Goal: Register for event/course

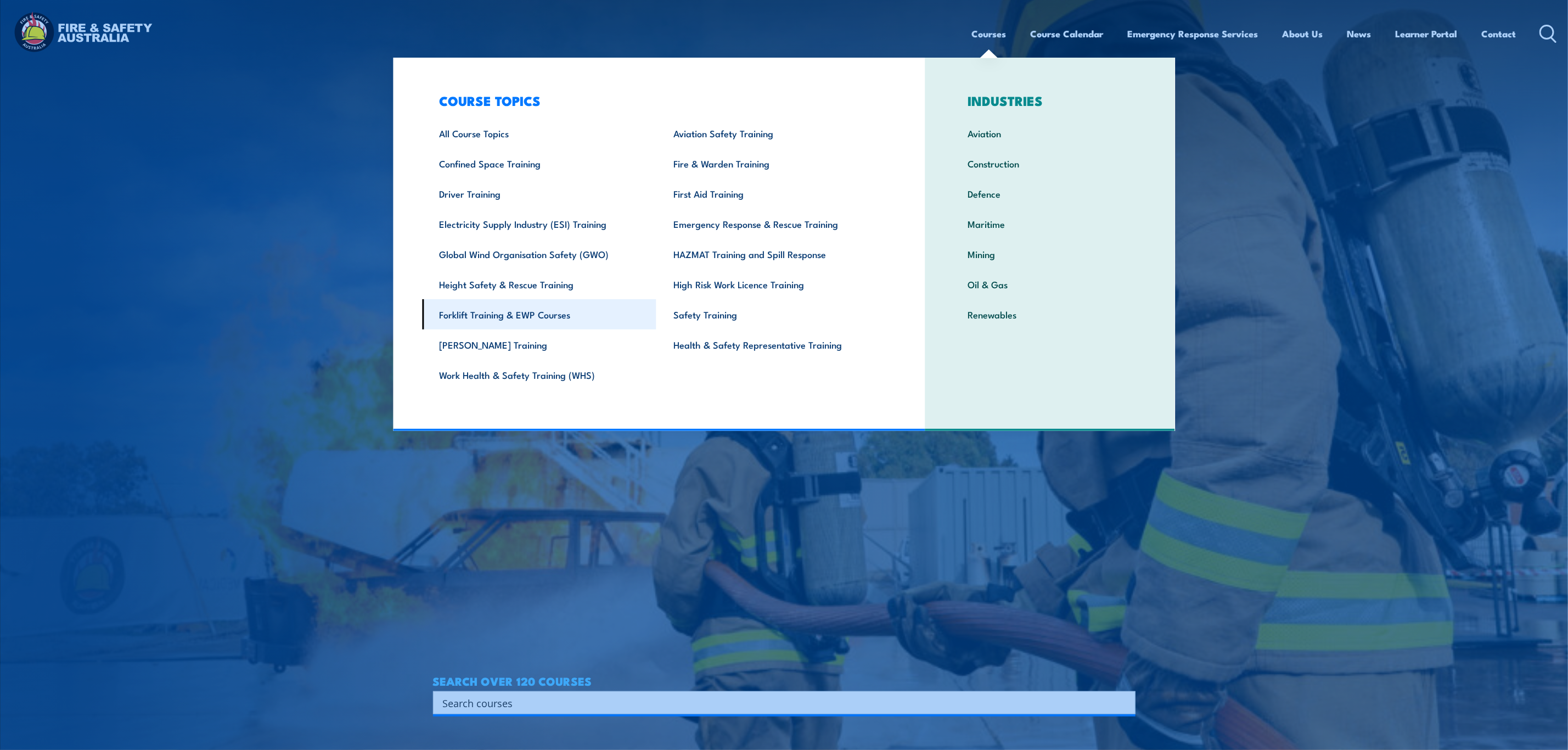
click at [547, 312] on link "Forklift Training & EWP Courses" at bounding box center [539, 314] width 234 height 30
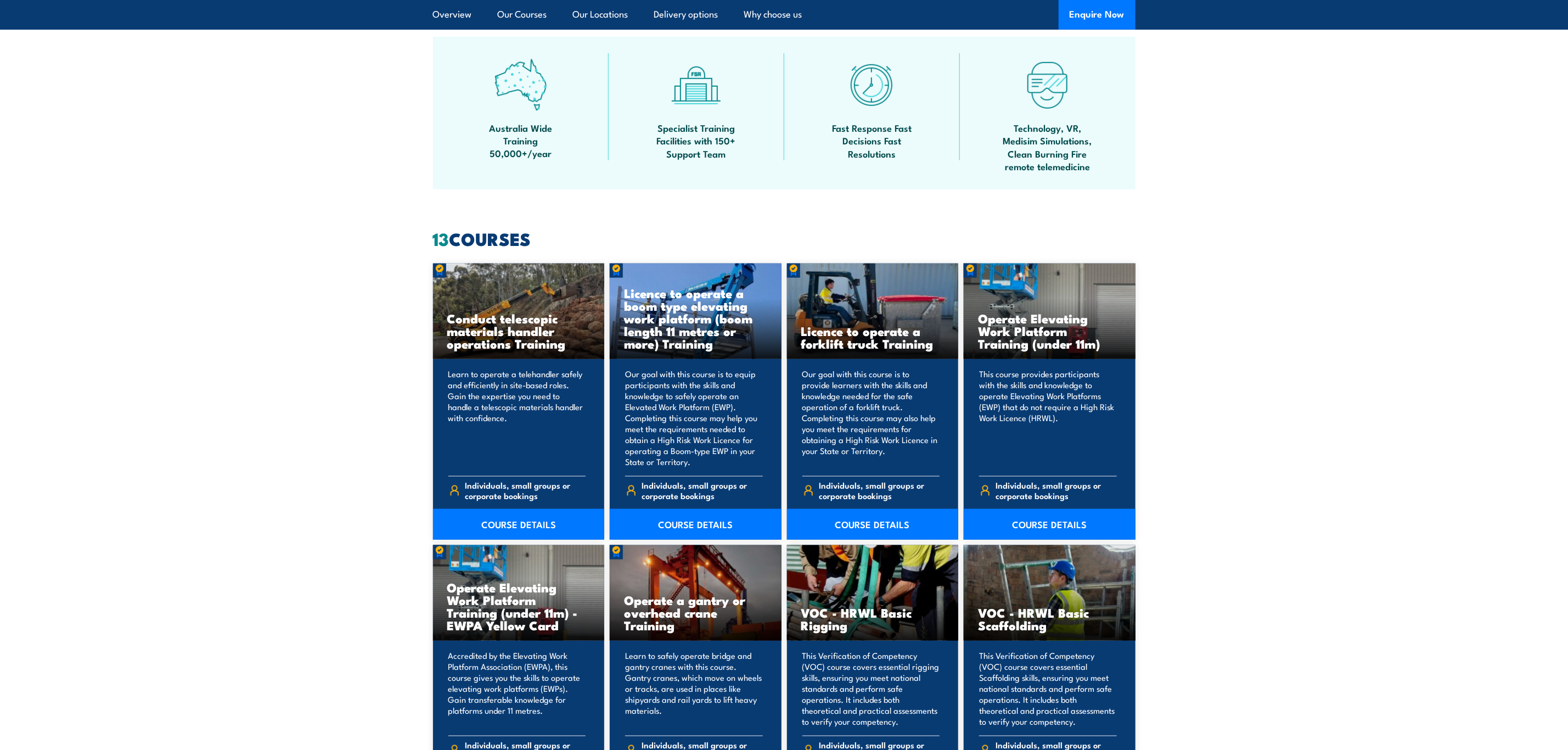
scroll to position [741, 0]
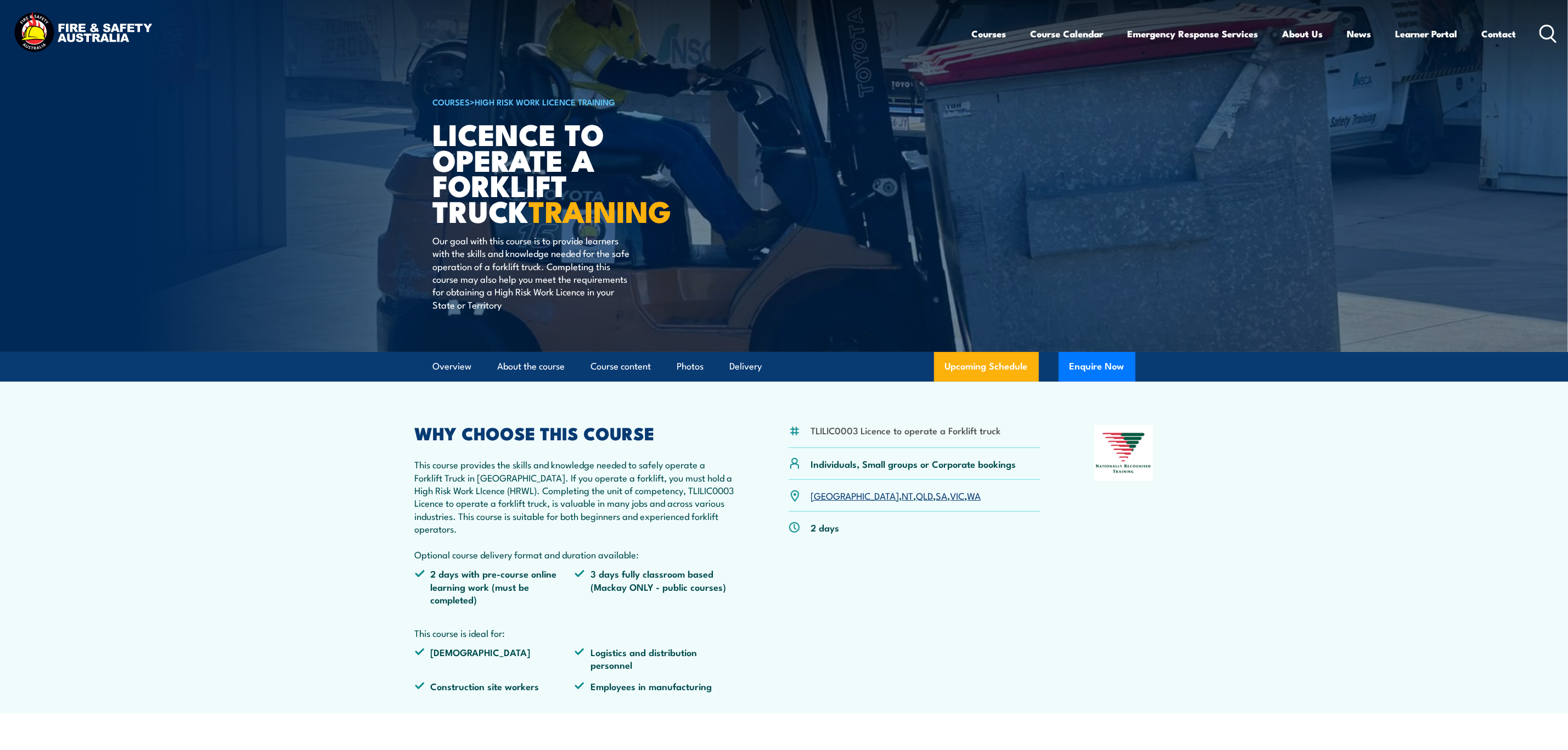
click at [951, 499] on link "VIC" at bounding box center [957, 495] width 14 height 13
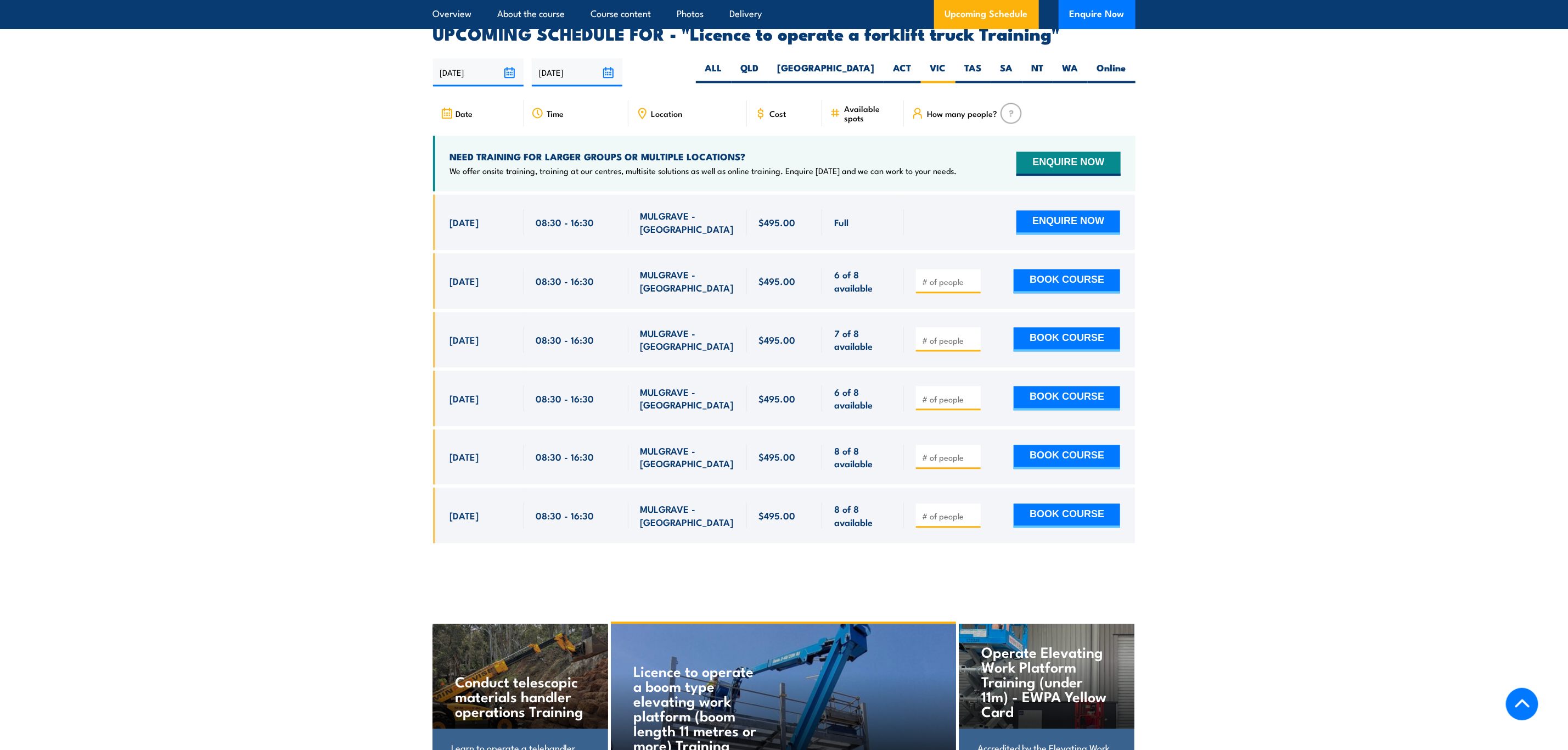
scroll to position [1837, 0]
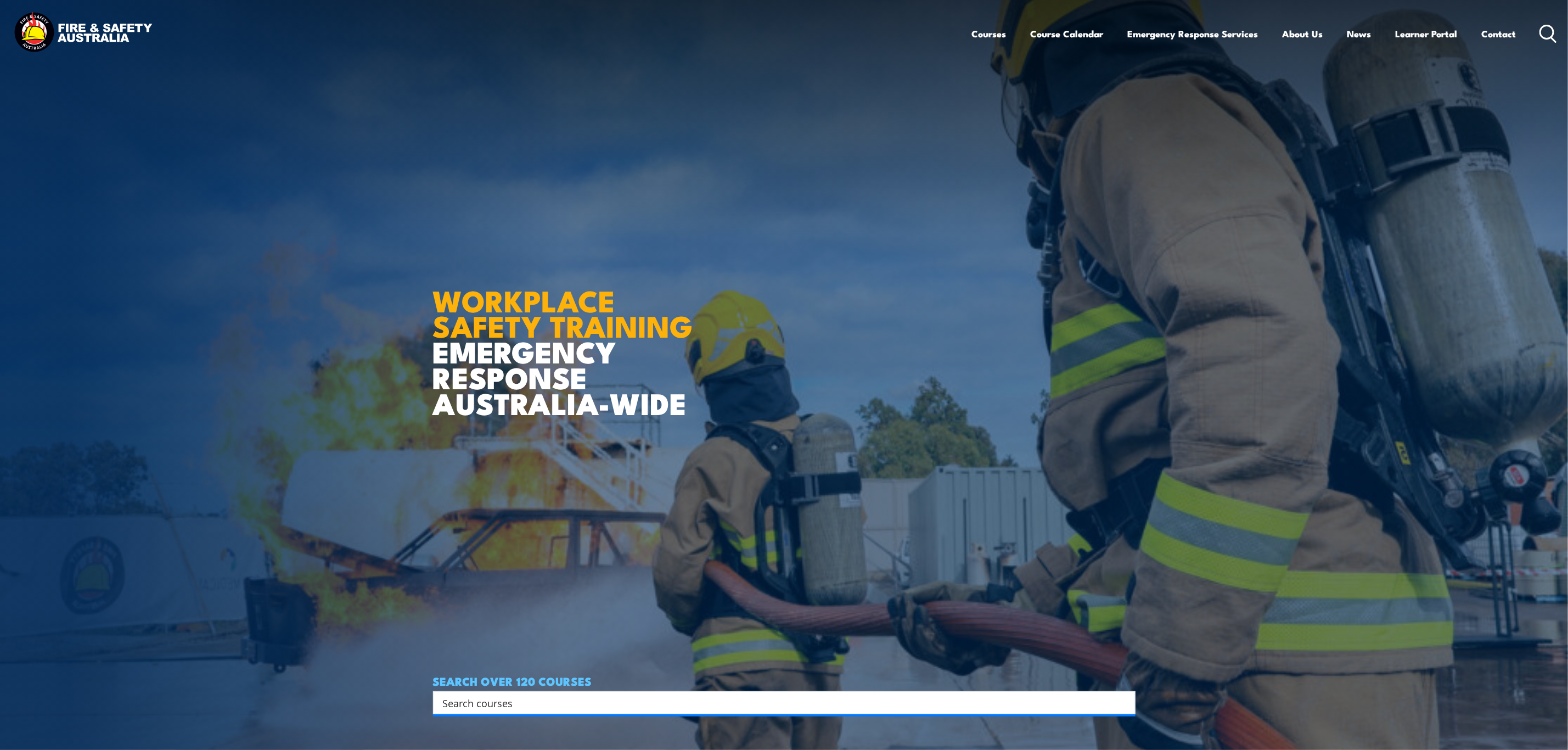
drag, startPoint x: 0, startPoint y: 0, endPoint x: 663, endPoint y: 555, distance: 864.6
click at [533, 702] on input "Search input" at bounding box center [777, 703] width 668 height 16
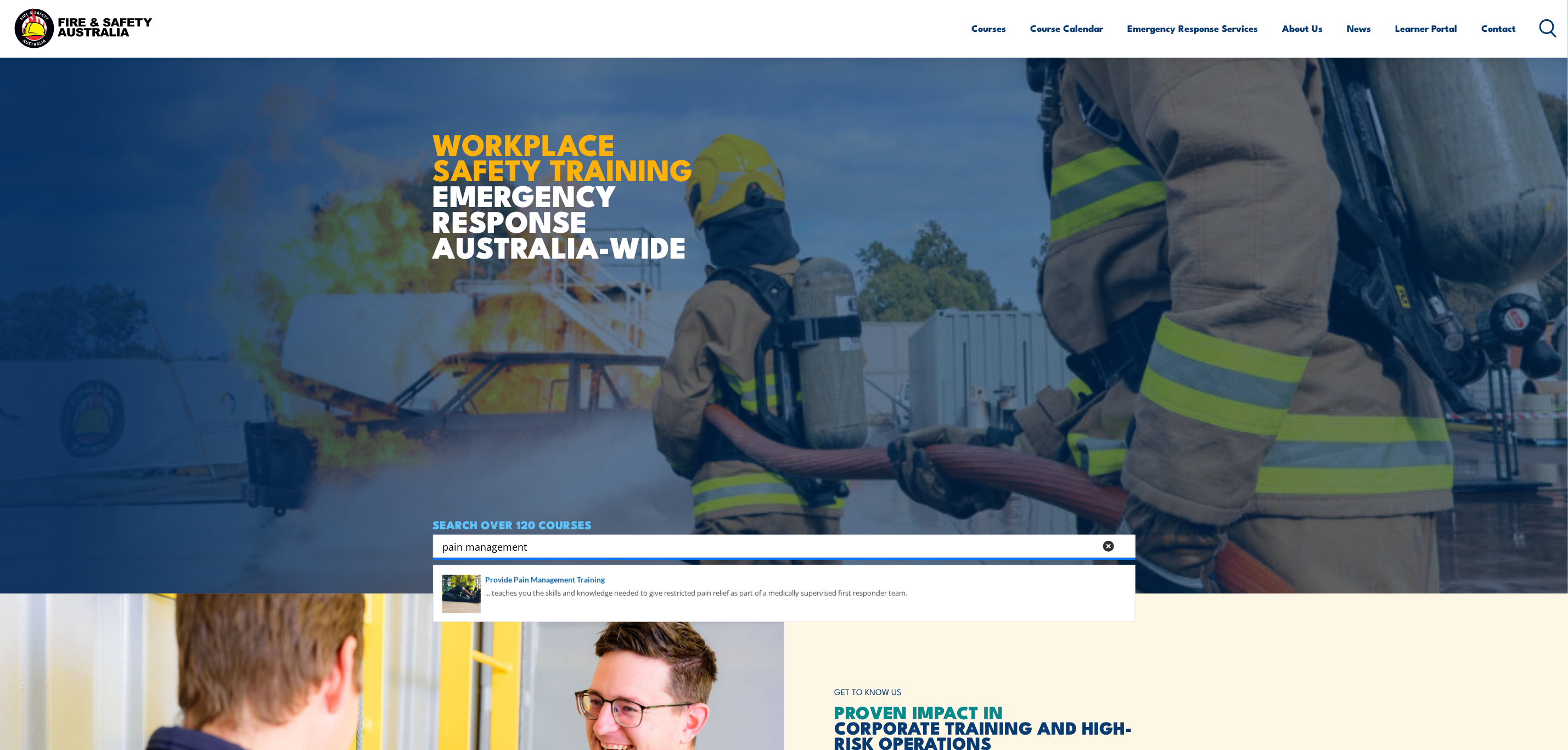
scroll to position [164, 0]
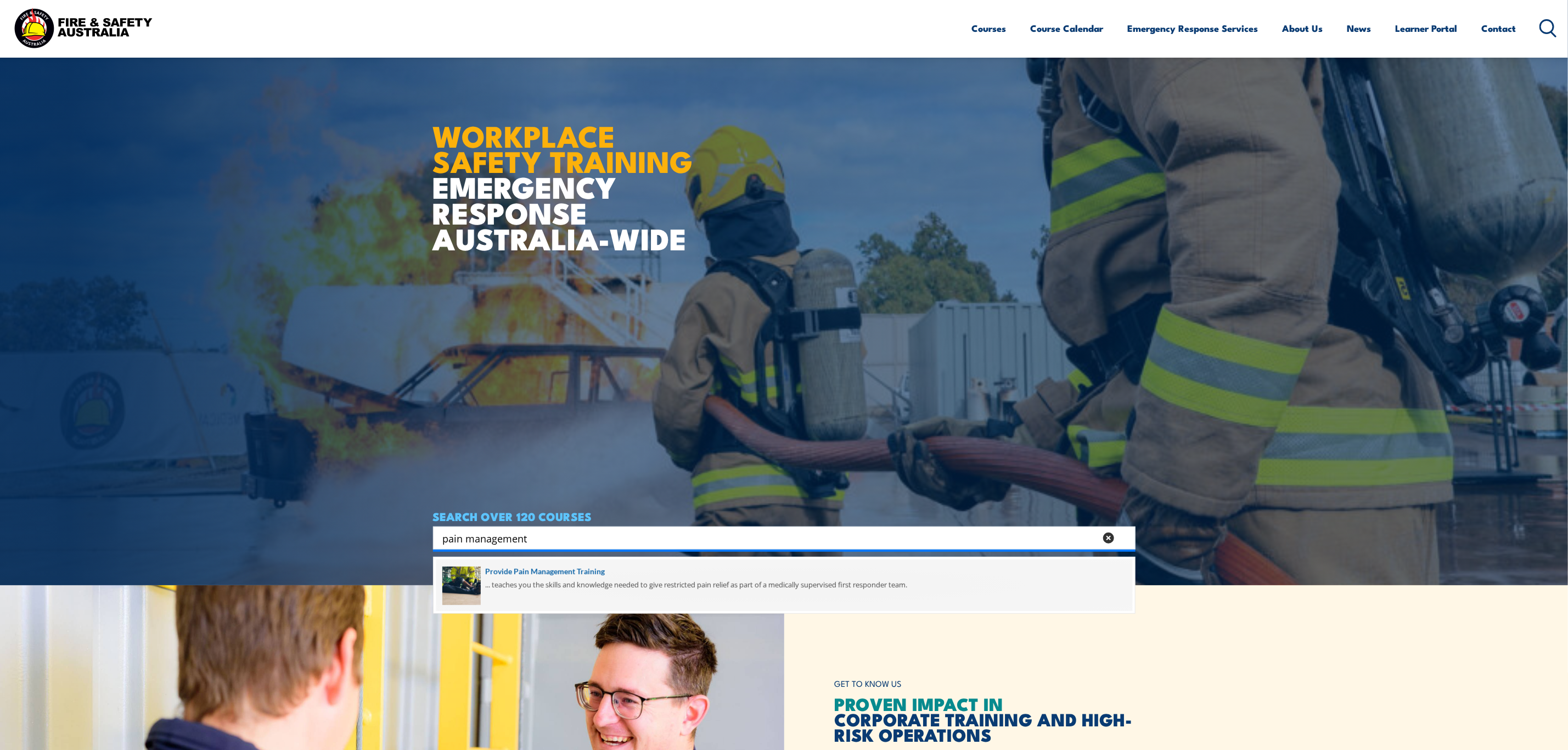
type input "pain management"
click at [532, 572] on span at bounding box center [784, 585] width 696 height 52
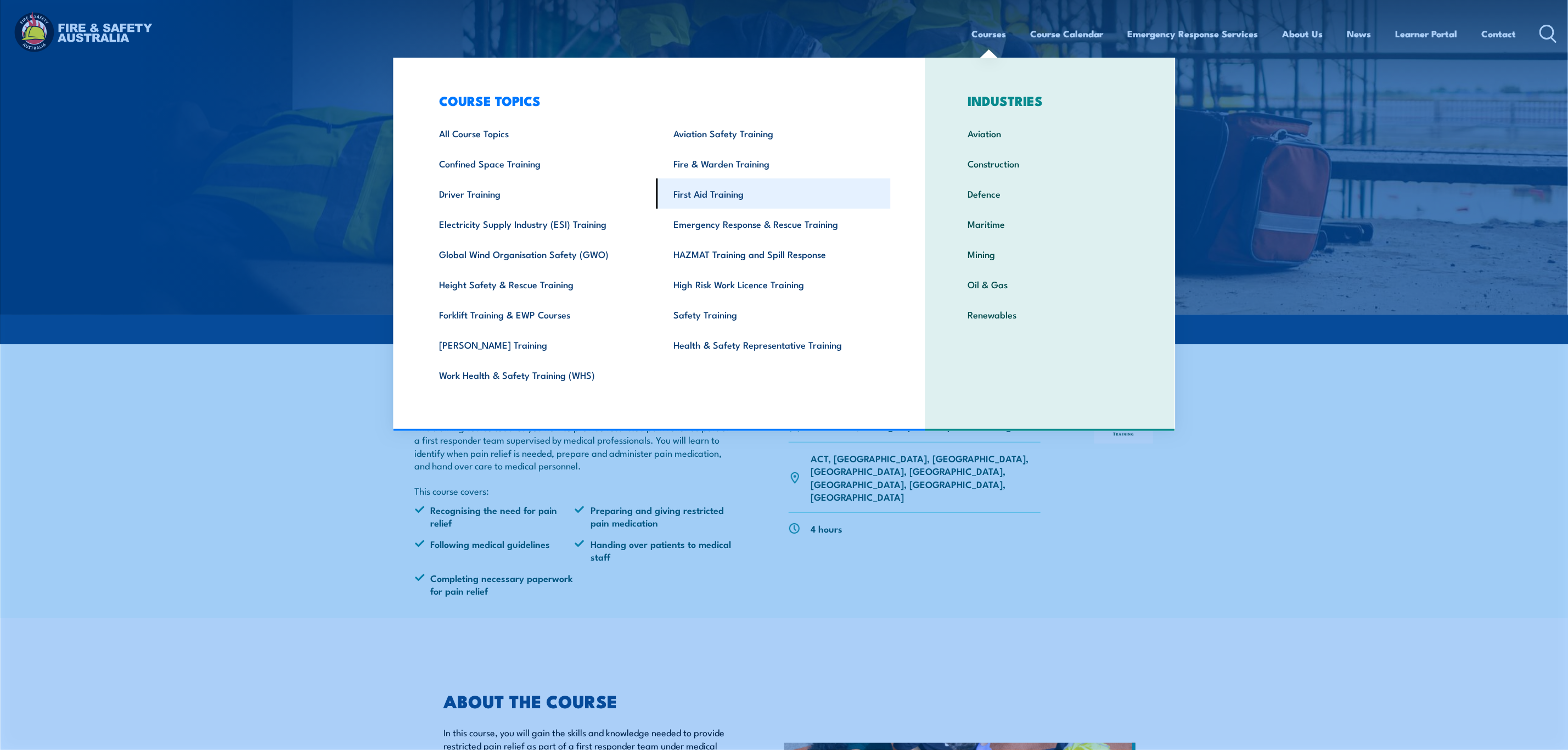
click at [743, 184] on link "First Aid Training" at bounding box center [773, 194] width 234 height 30
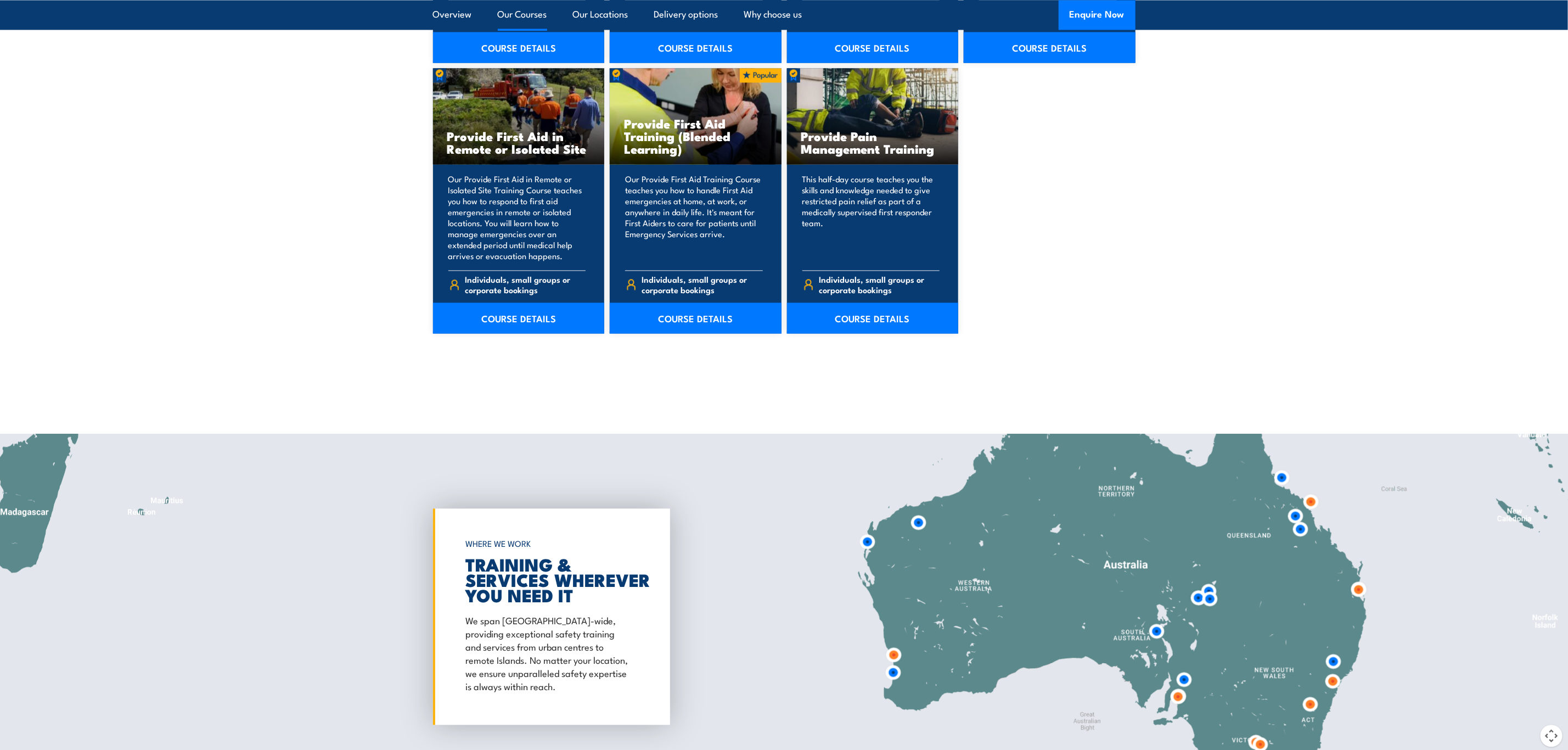
scroll to position [1647, 0]
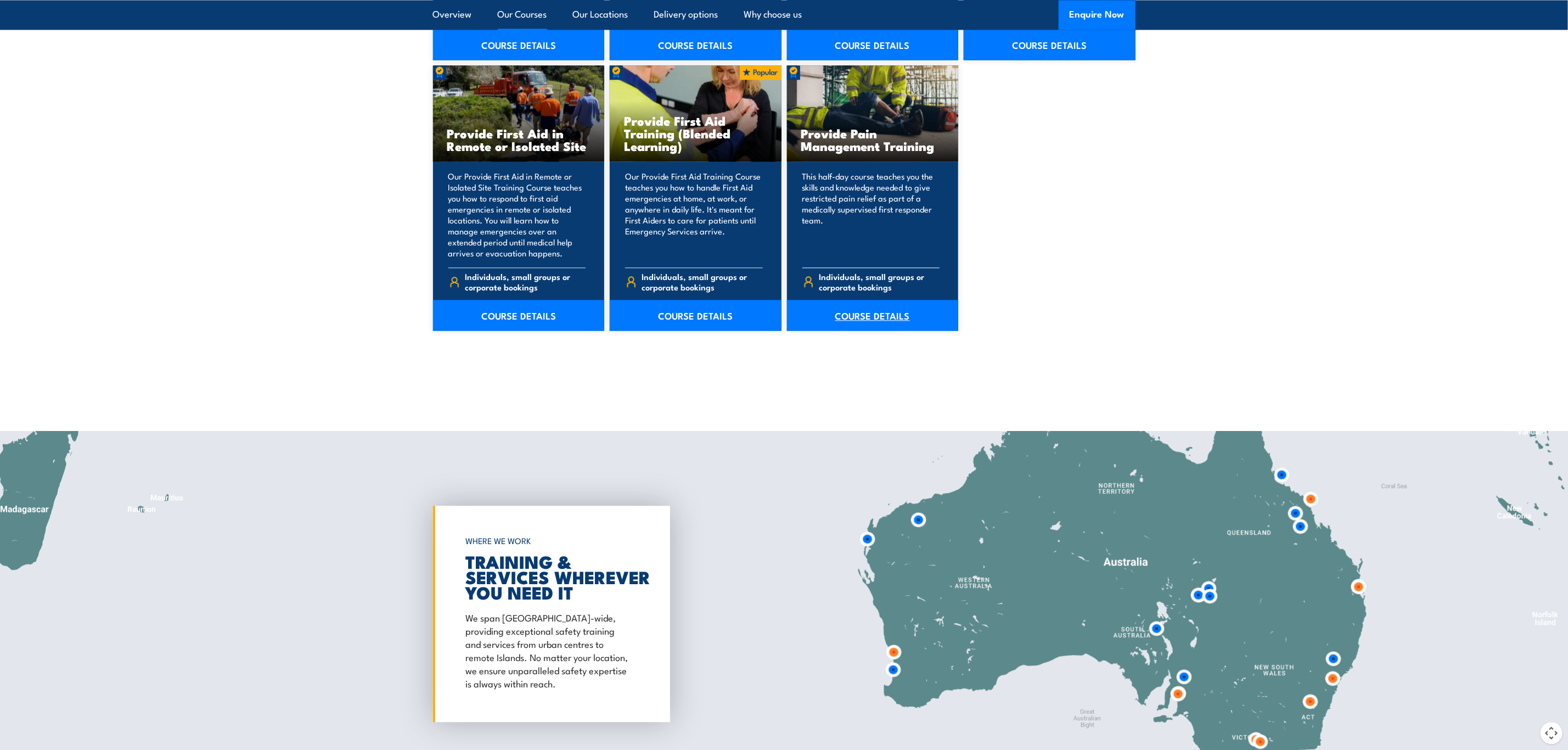
click at [891, 310] on link "COURSE DETAILS" at bounding box center [873, 315] width 172 height 30
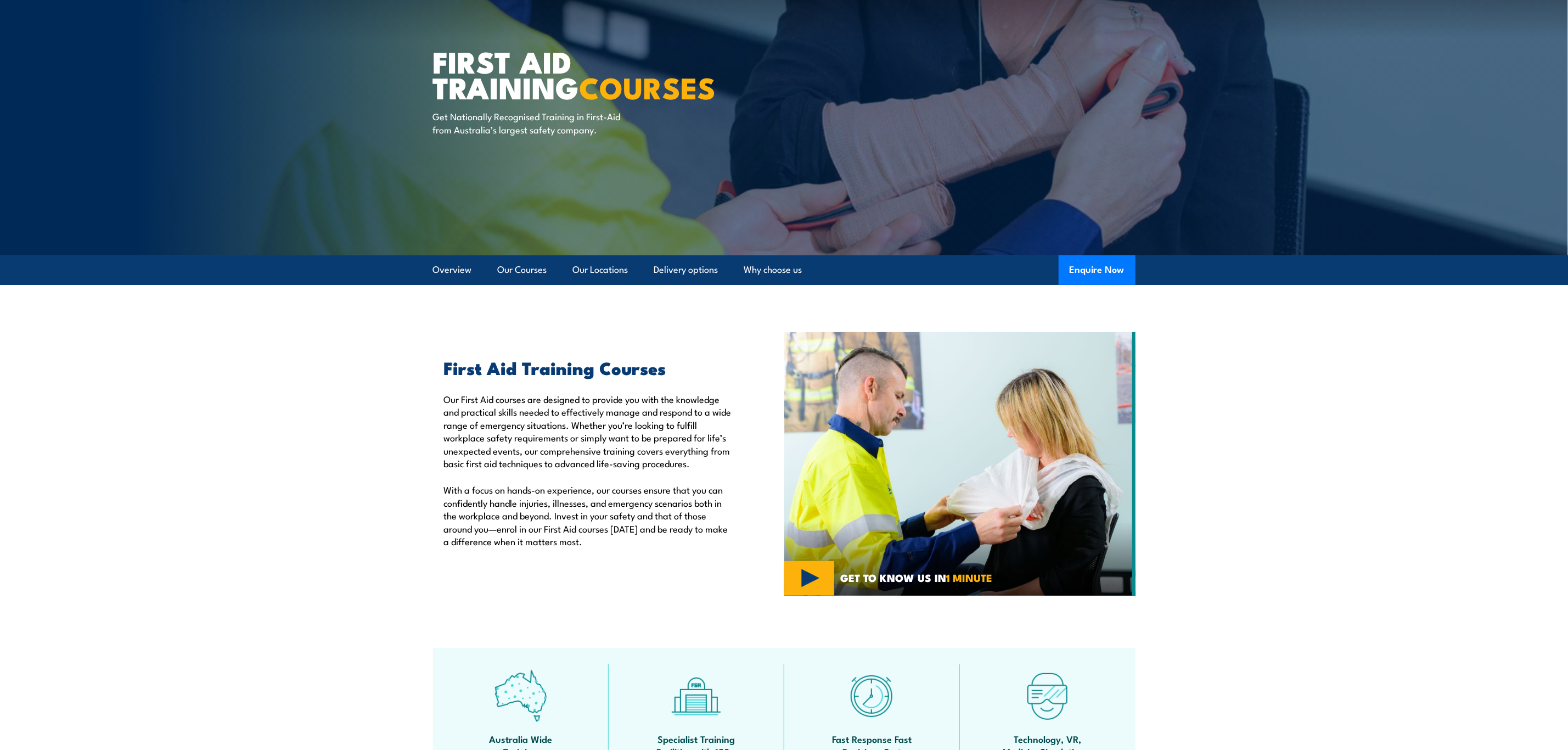
scroll to position [0, 0]
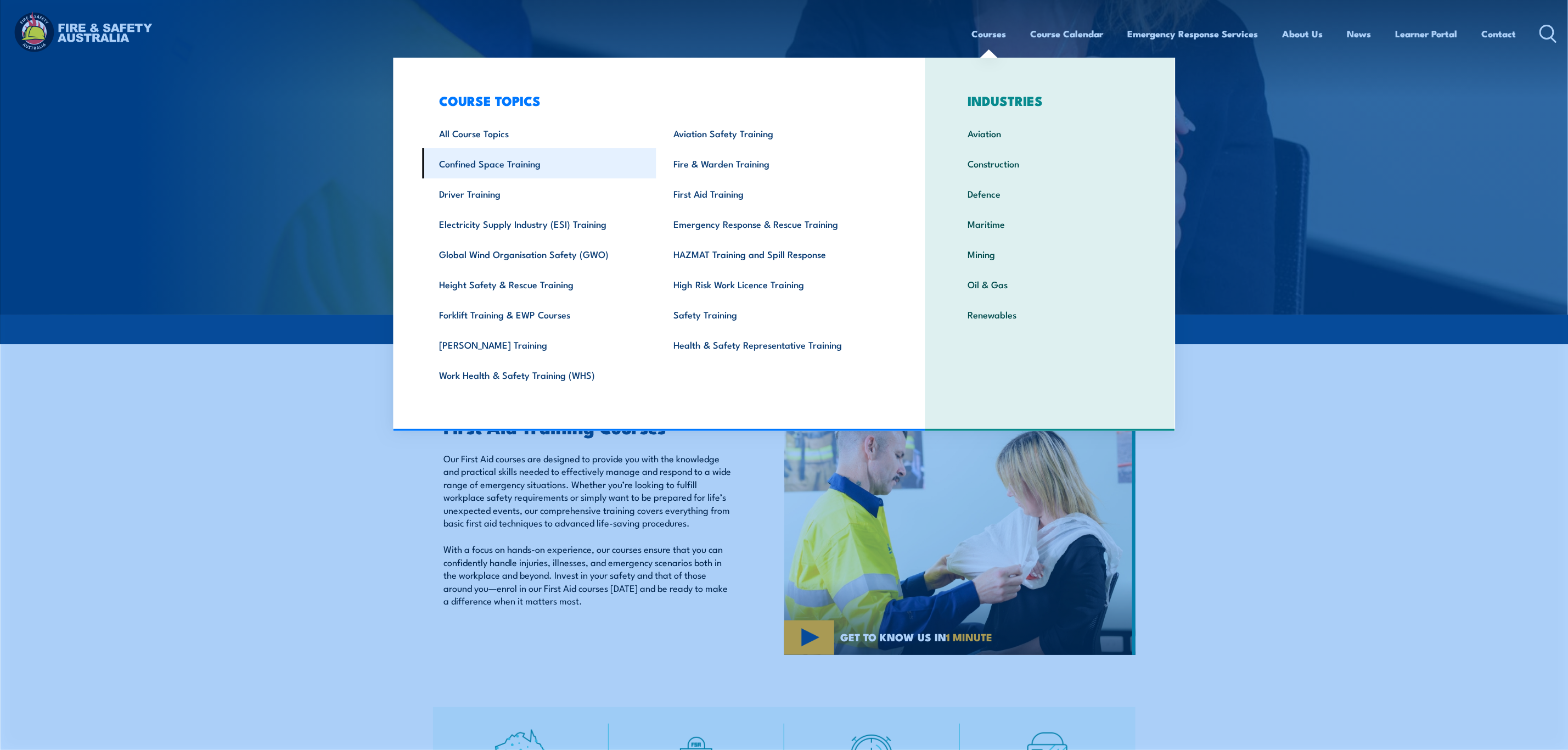
click at [522, 160] on link "Confined Space Training" at bounding box center [539, 163] width 234 height 30
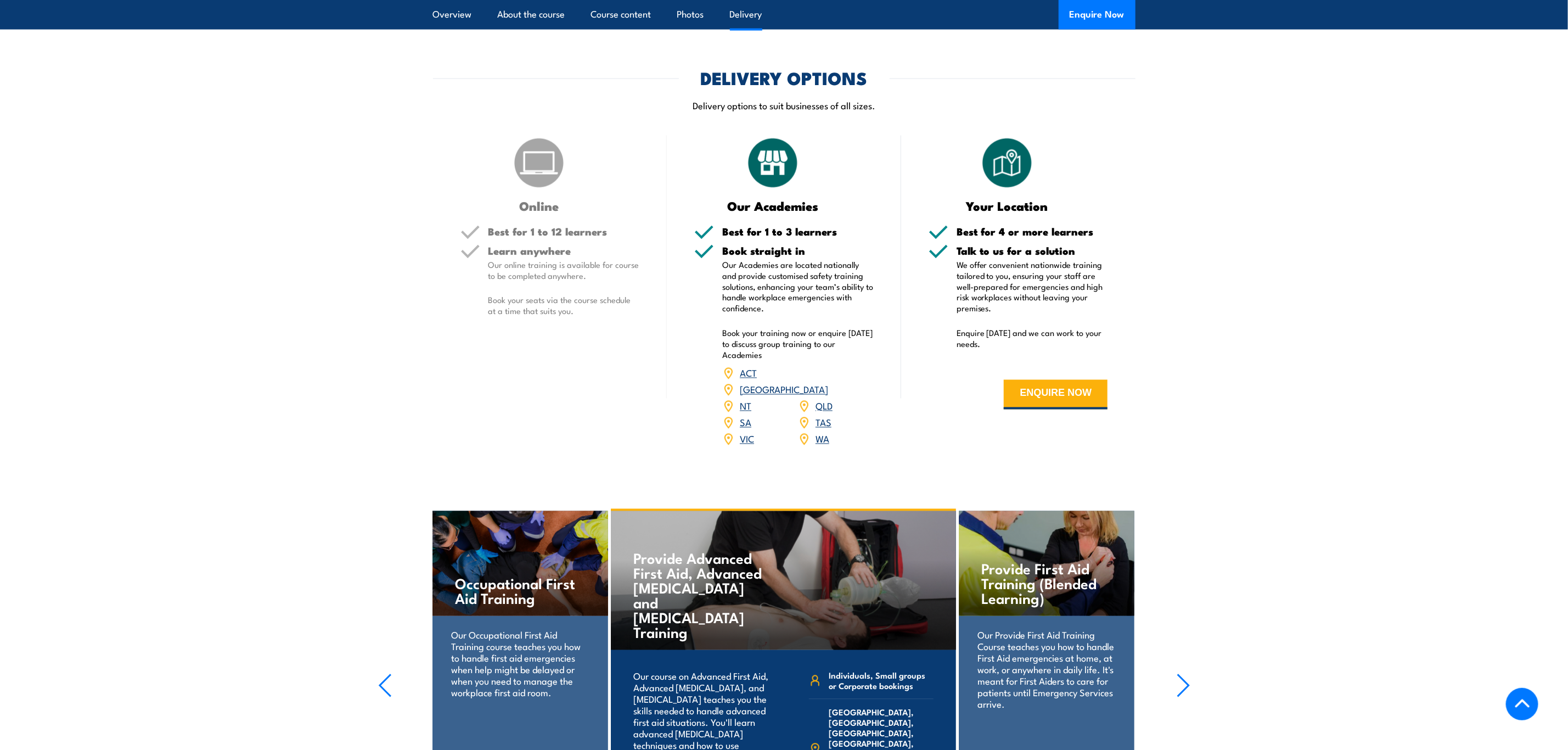
scroll to position [1317, 0]
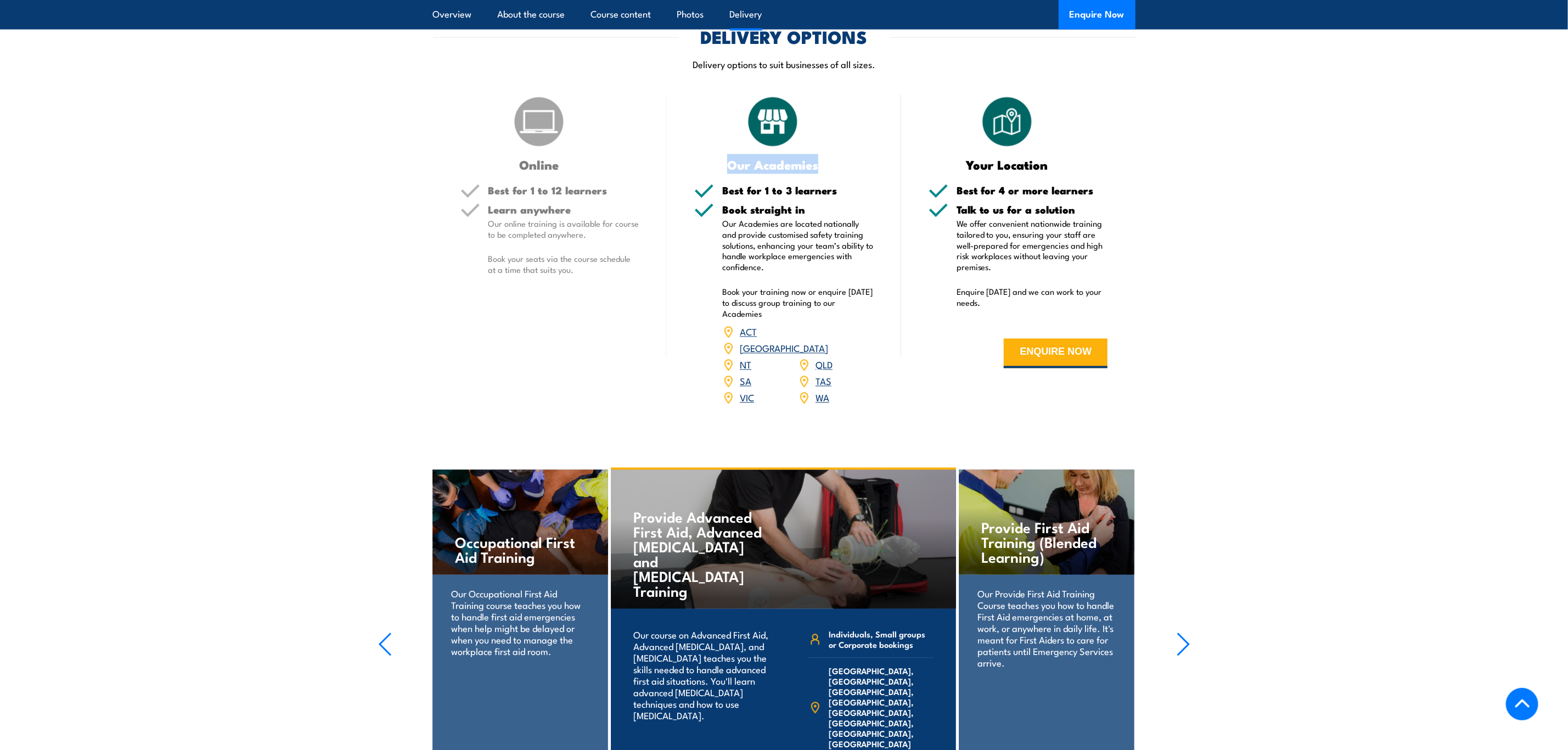
drag, startPoint x: 727, startPoint y: 159, endPoint x: 850, endPoint y: 156, distance: 123.0
click at [850, 156] on div "Our Academies" at bounding box center [784, 132] width 180 height 76
drag, startPoint x: 864, startPoint y: 153, endPoint x: 717, endPoint y: 164, distance: 147.4
click at [717, 164] on div "Our Academies" at bounding box center [784, 132] width 180 height 76
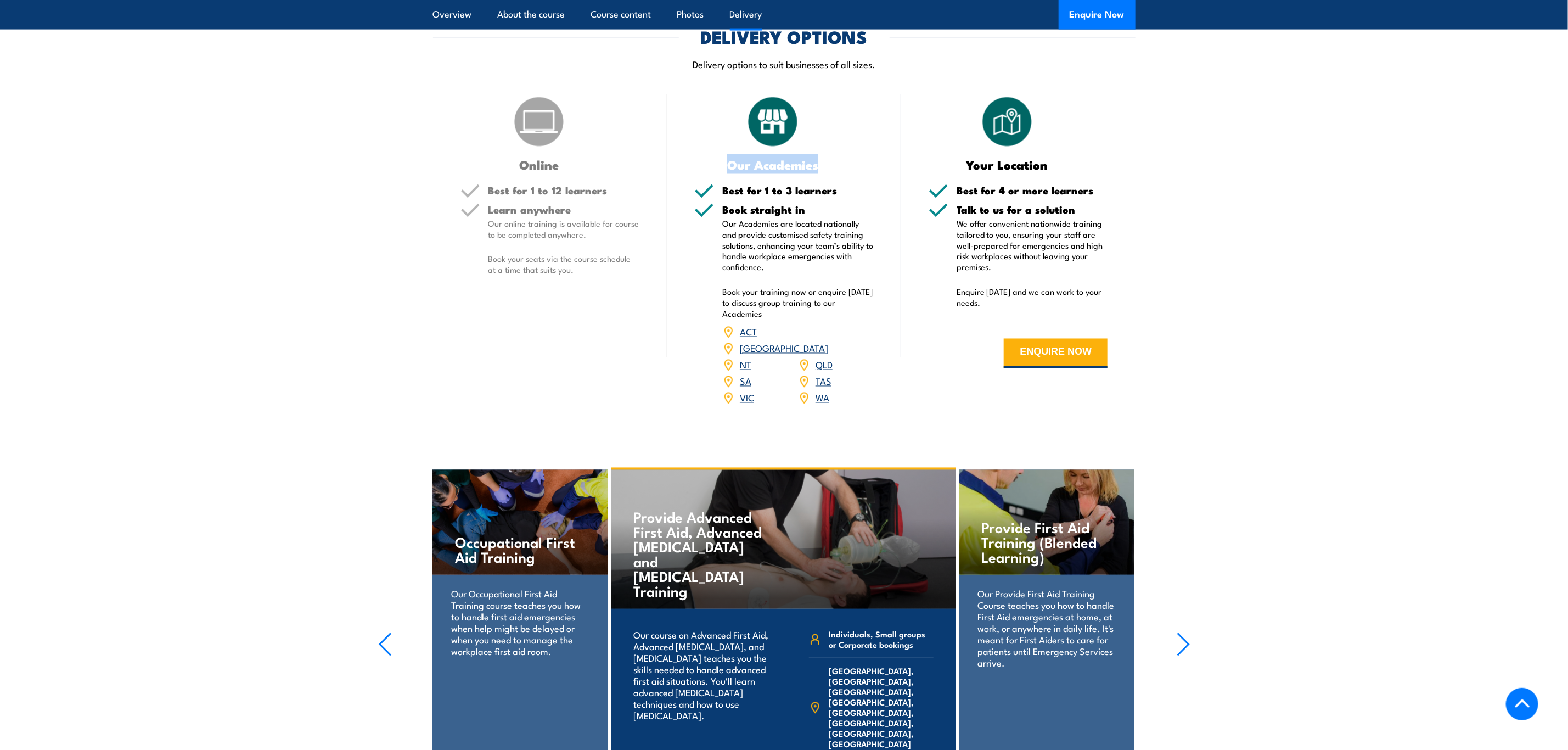
click at [717, 164] on h3 "Our Academies" at bounding box center [773, 164] width 158 height 13
drag, startPoint x: 715, startPoint y: 164, endPoint x: 830, endPoint y: 168, distance: 115.1
click at [830, 168] on h3 "Our Academies" at bounding box center [773, 164] width 158 height 13
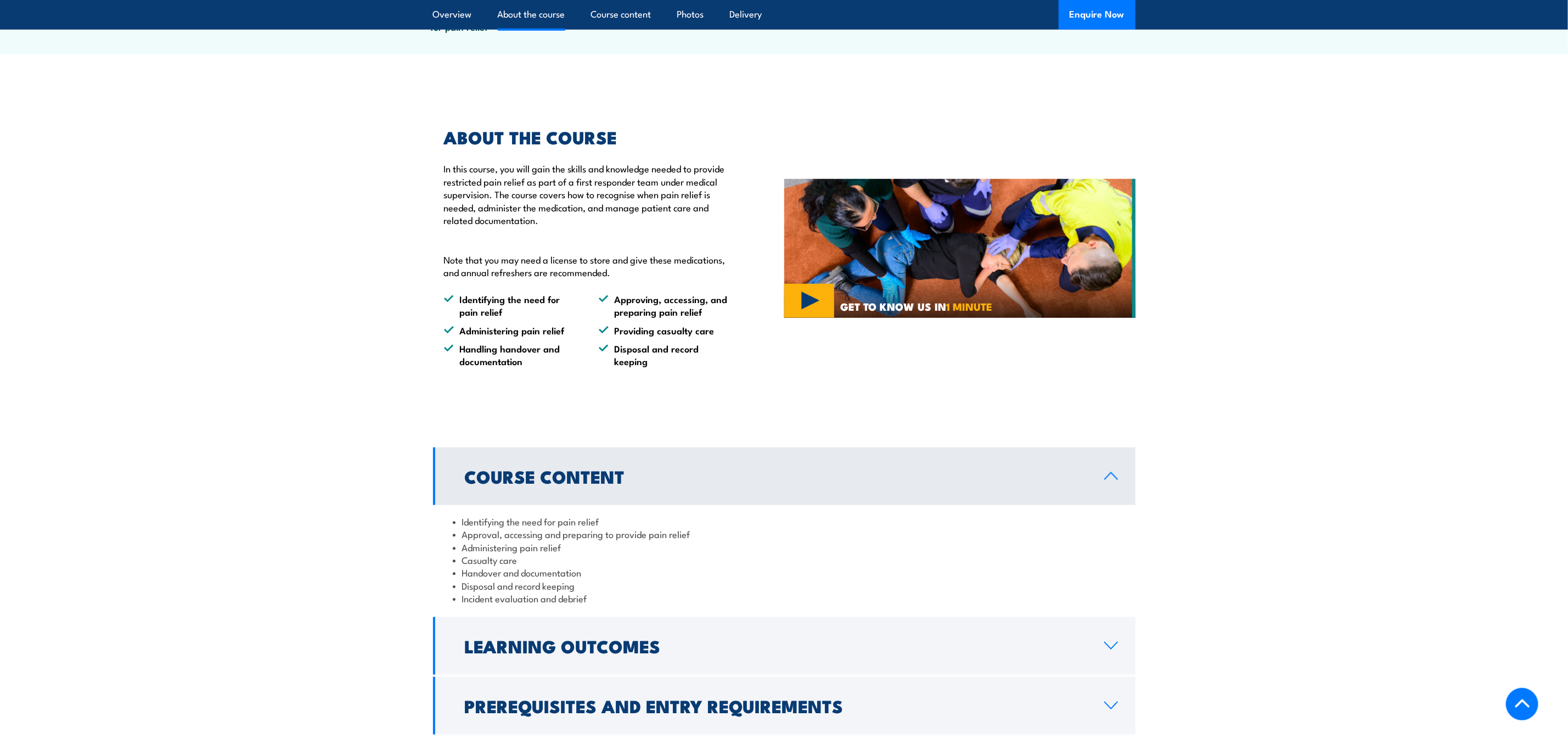
scroll to position [577, 0]
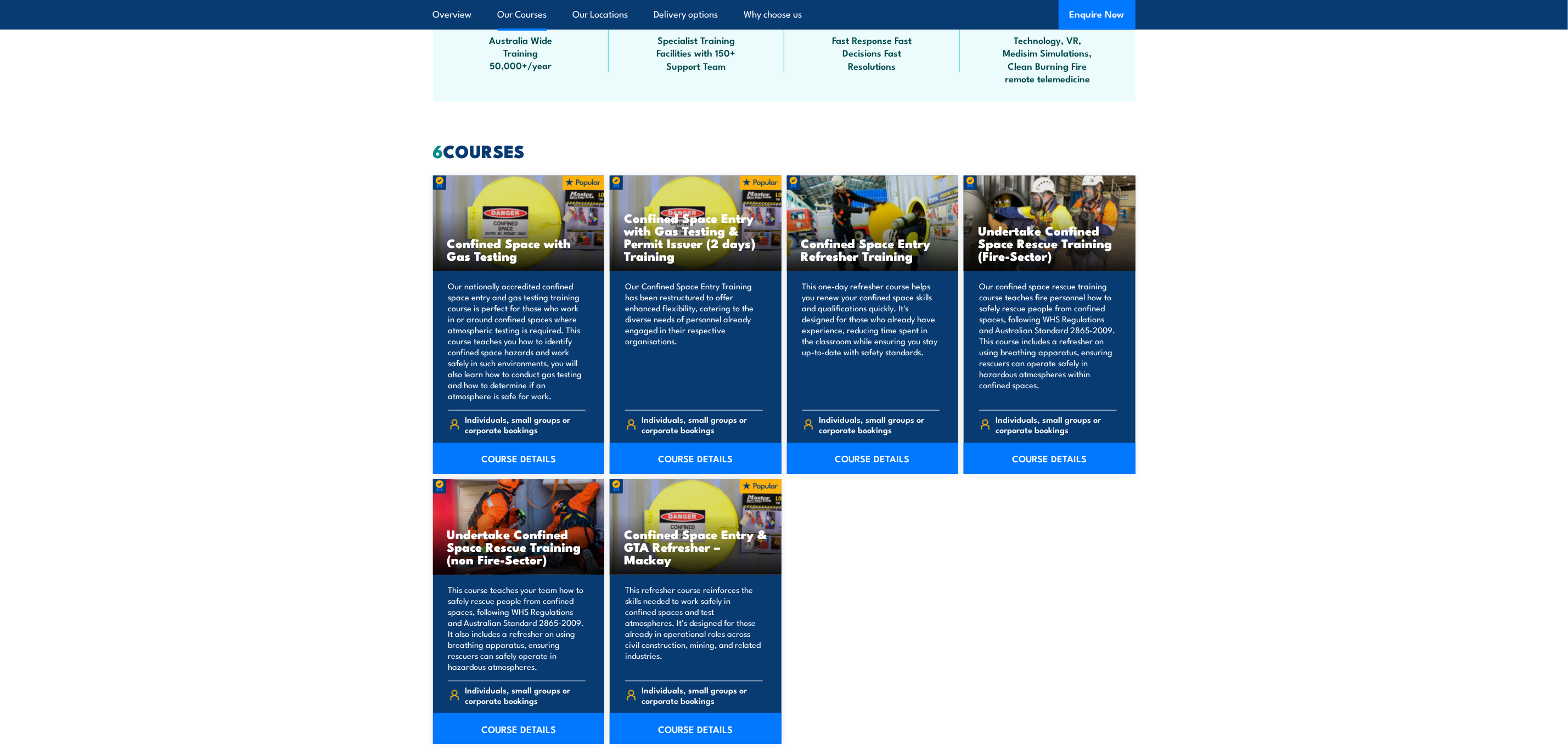
scroll to position [494, 0]
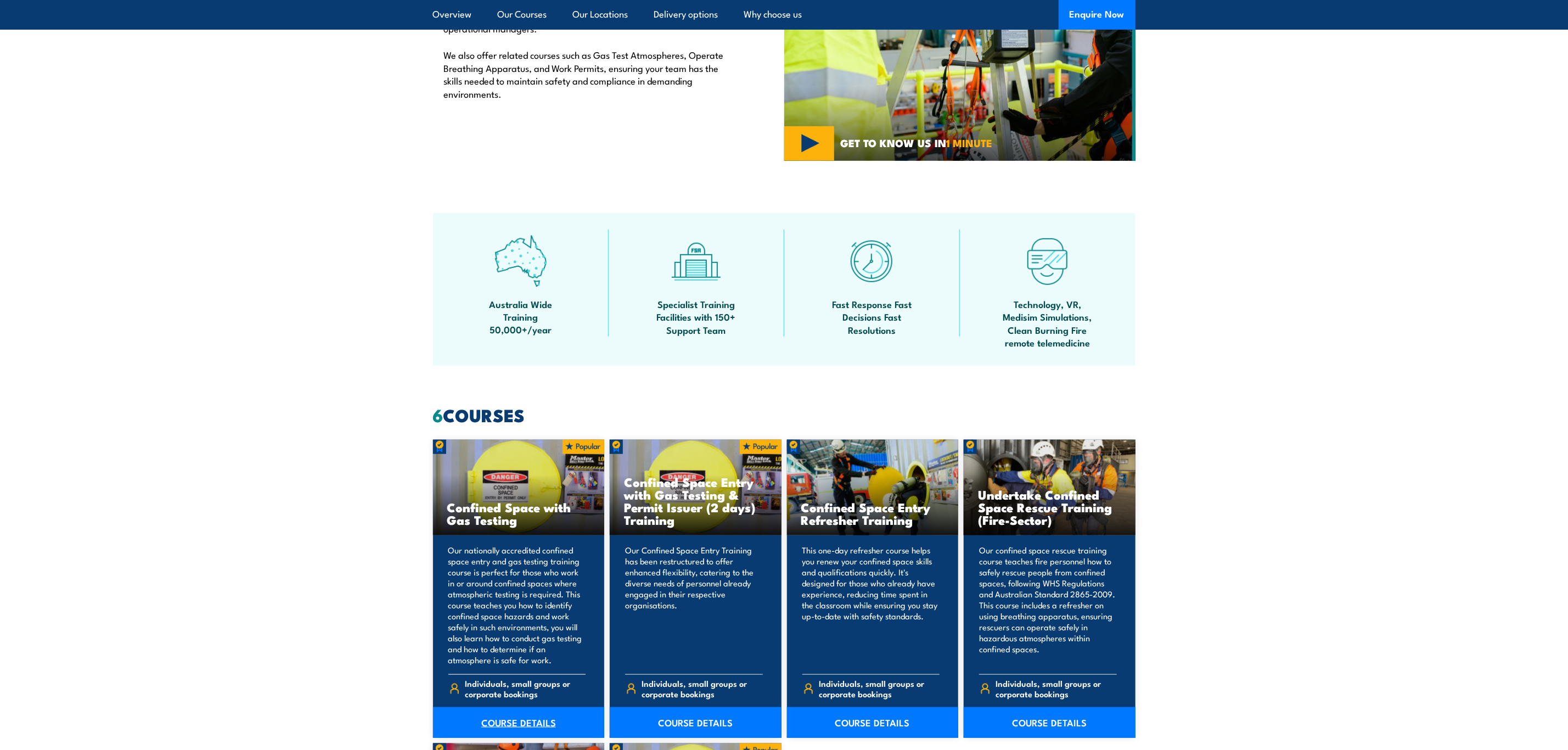
click at [509, 717] on link "COURSE DETAILS" at bounding box center [519, 722] width 172 height 30
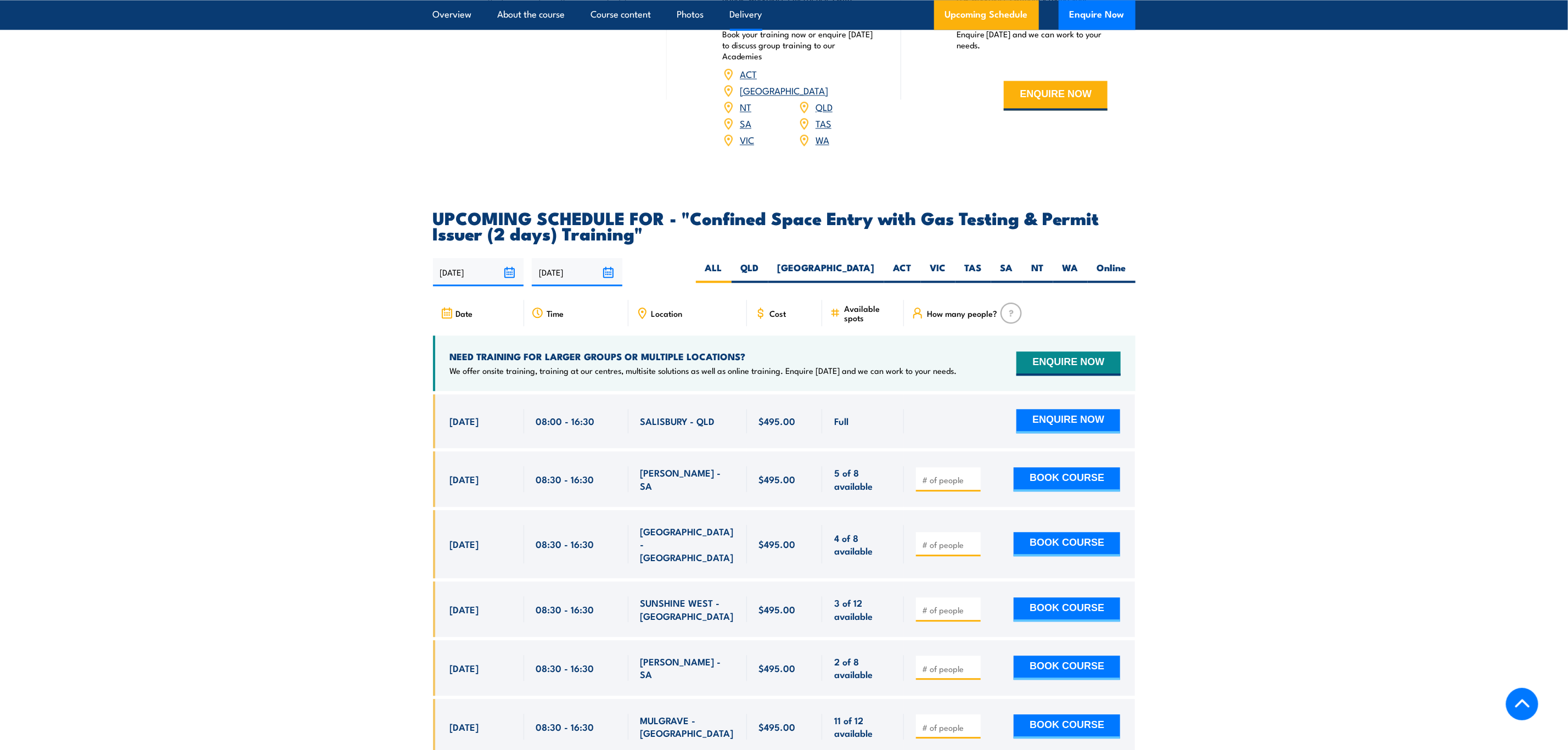
scroll to position [1811, 0]
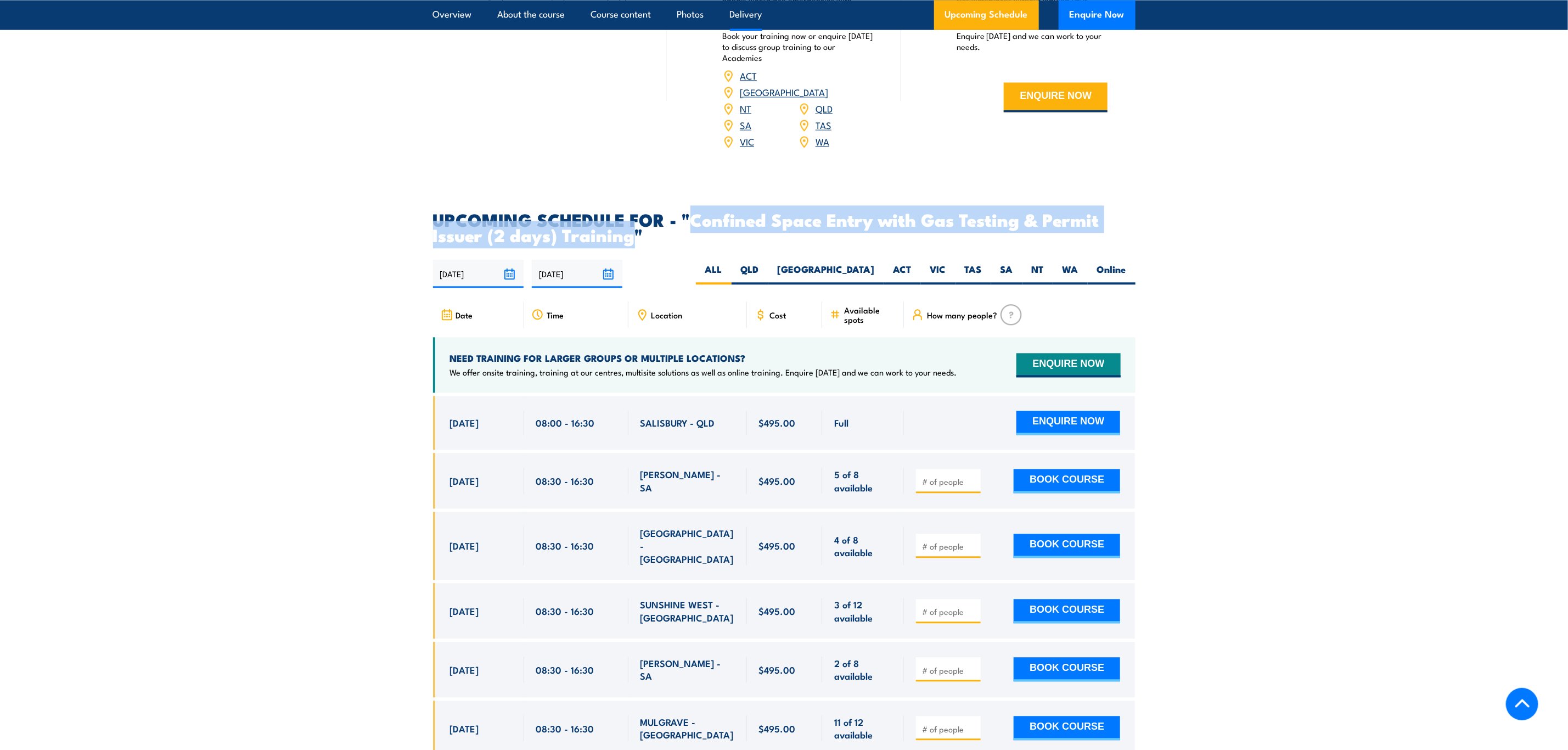
drag, startPoint x: 692, startPoint y: 213, endPoint x: 634, endPoint y: 228, distance: 59.9
click at [634, 228] on h2 "UPCOMING SCHEDULE FOR - "Confined Space Entry with Gas Testing & Permit Issuer …" at bounding box center [784, 226] width 702 height 30
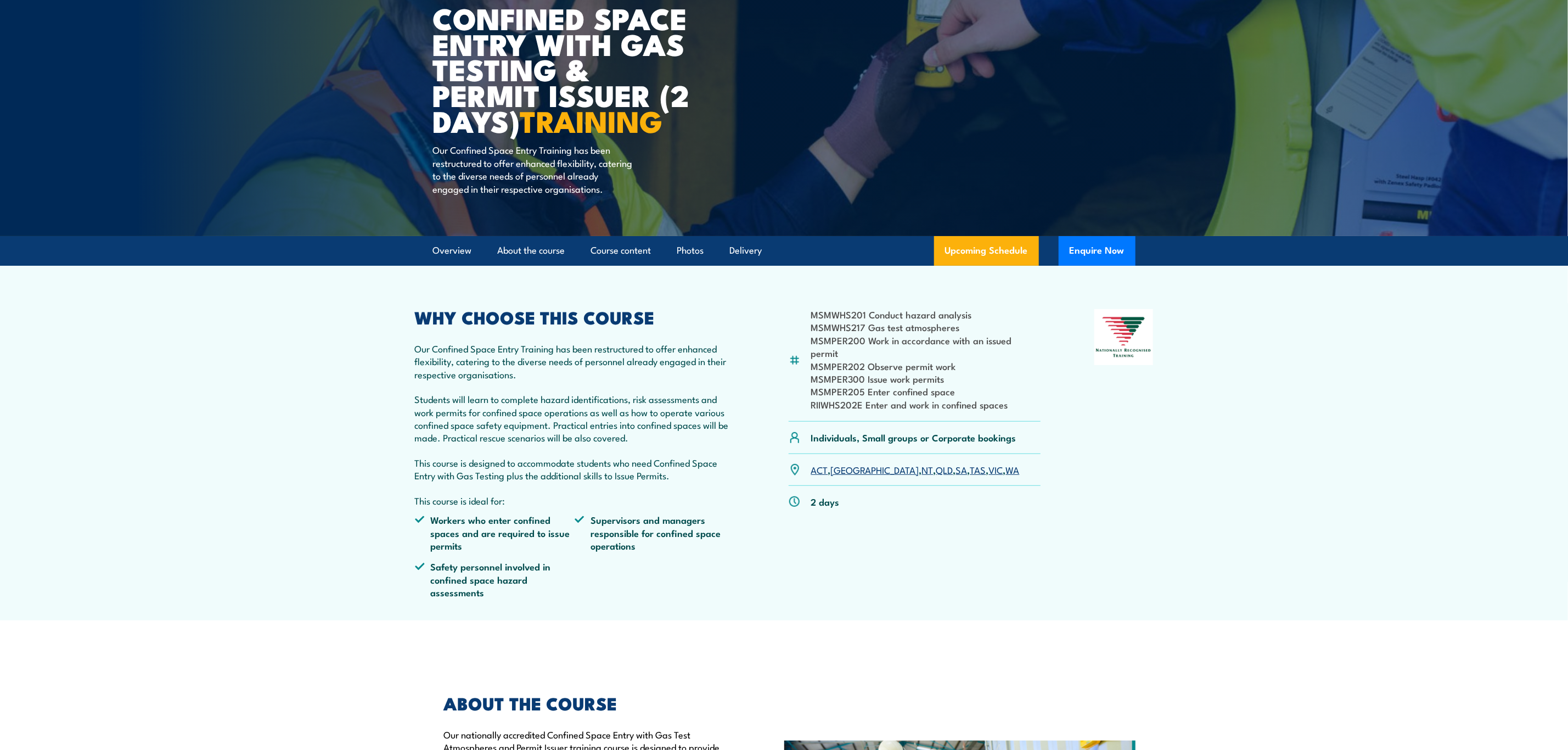
scroll to position [82, 0]
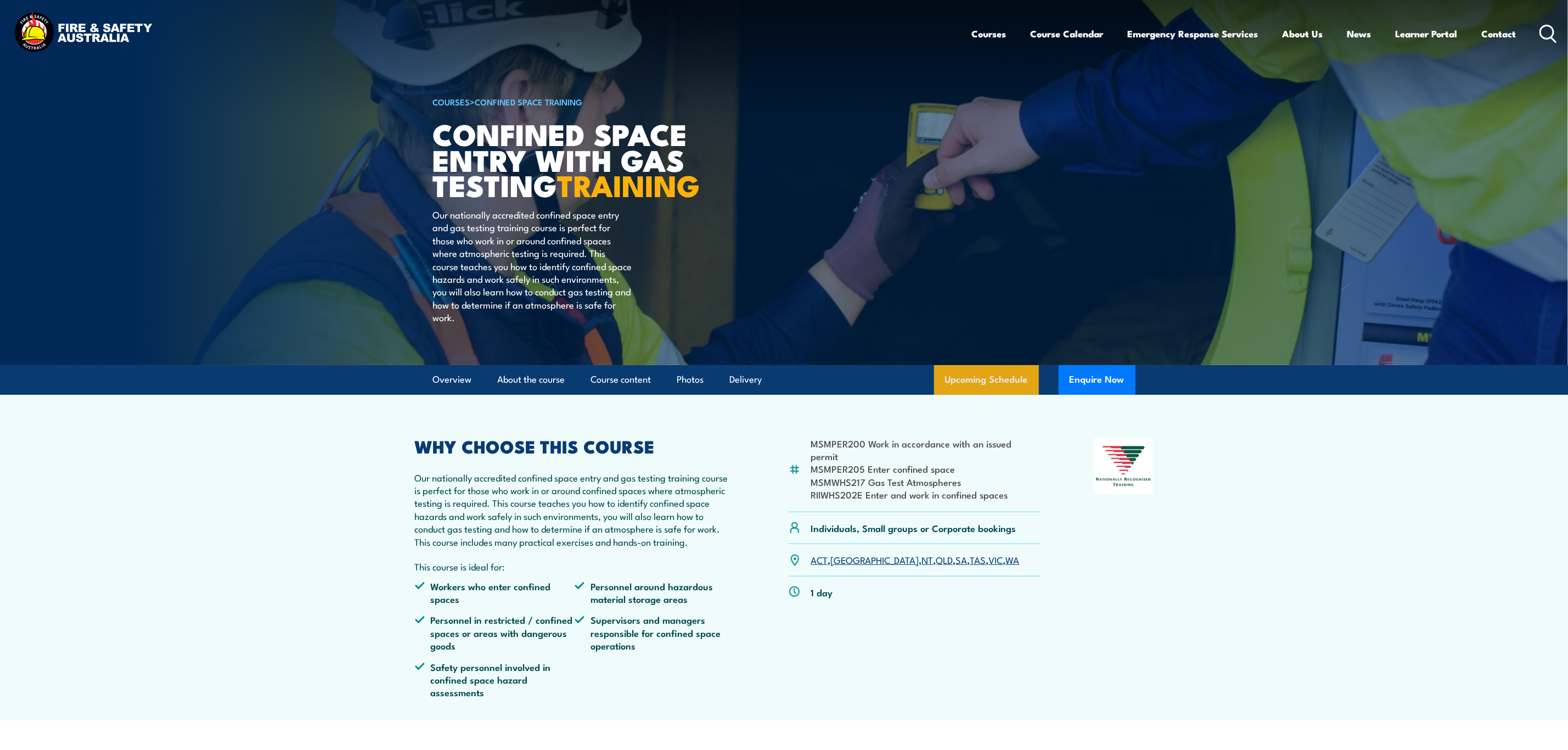
click at [968, 394] on link "Upcoming Schedule" at bounding box center [987, 380] width 105 height 30
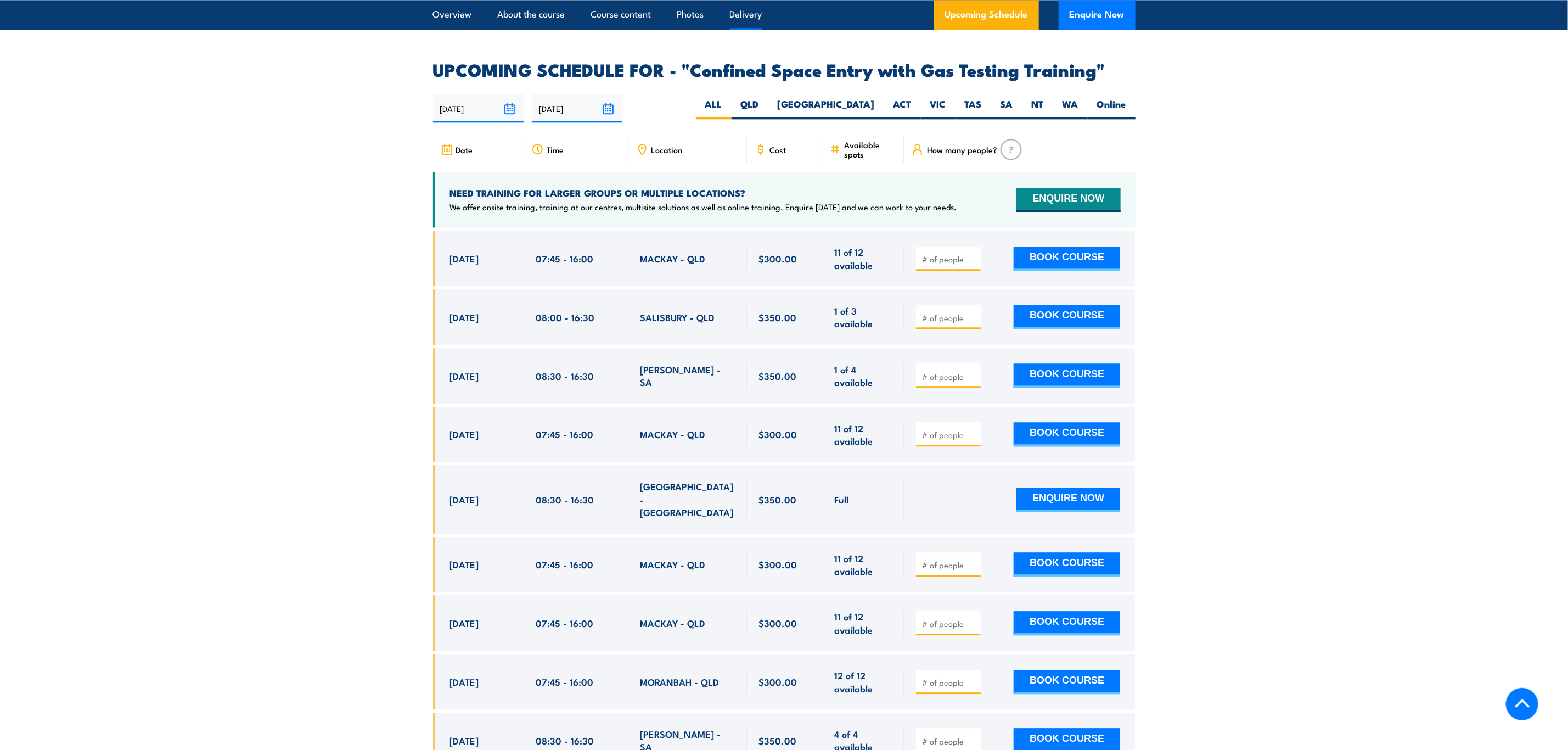
scroll to position [2028, 0]
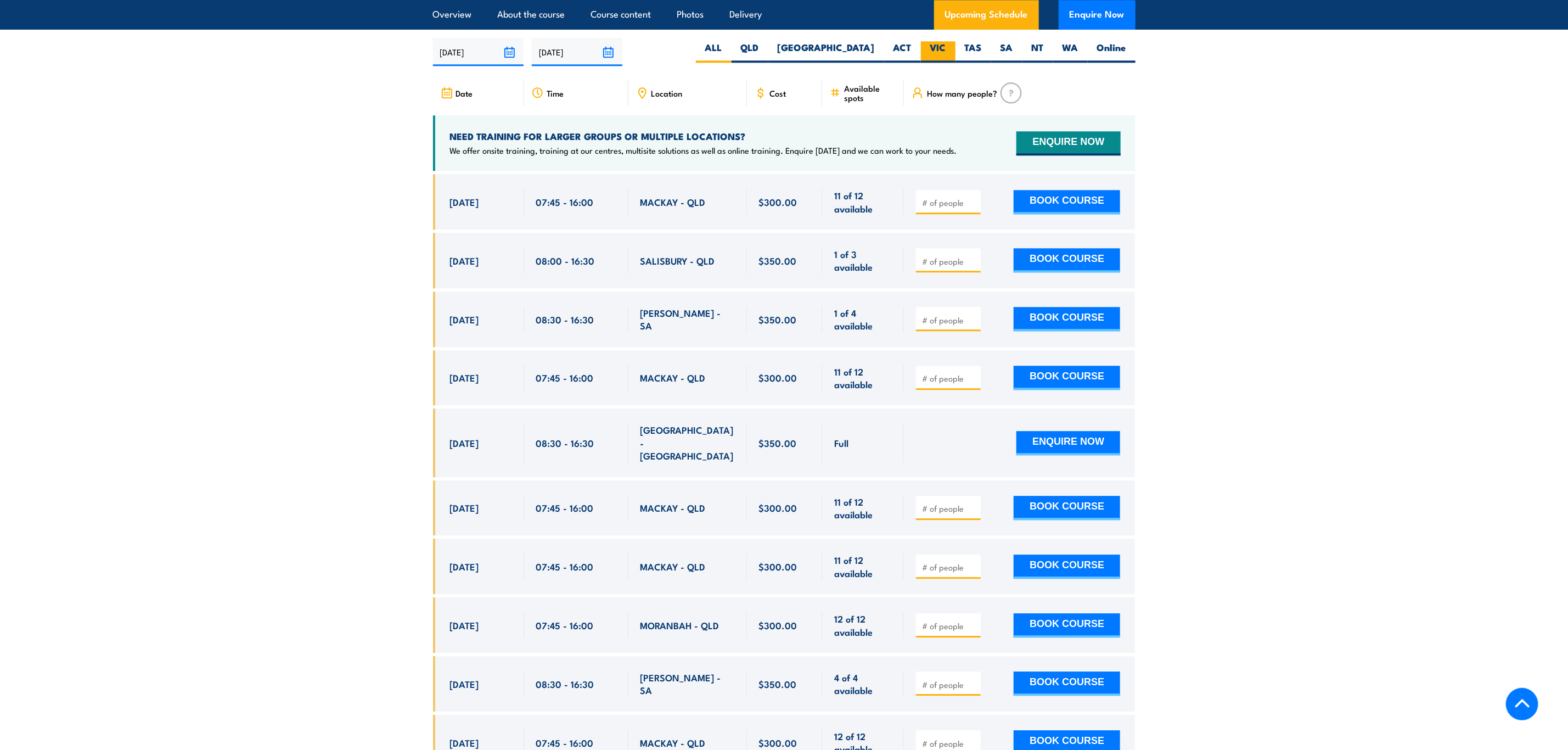
click at [946, 41] on label "VIC" at bounding box center [938, 52] width 35 height 21
click at [946, 41] on input "VIC" at bounding box center [950, 45] width 7 height 7
radio input "true"
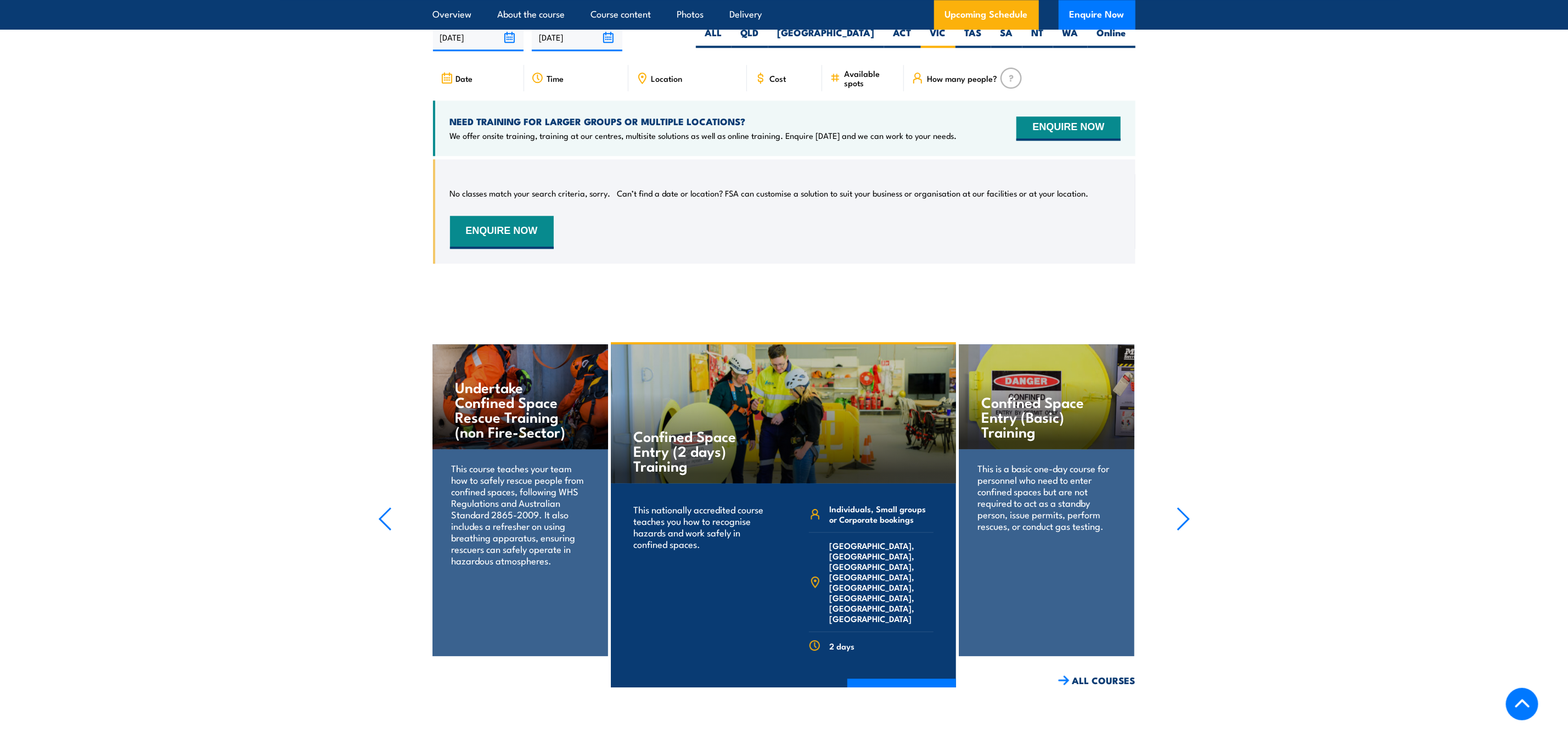
scroll to position [1863, 0]
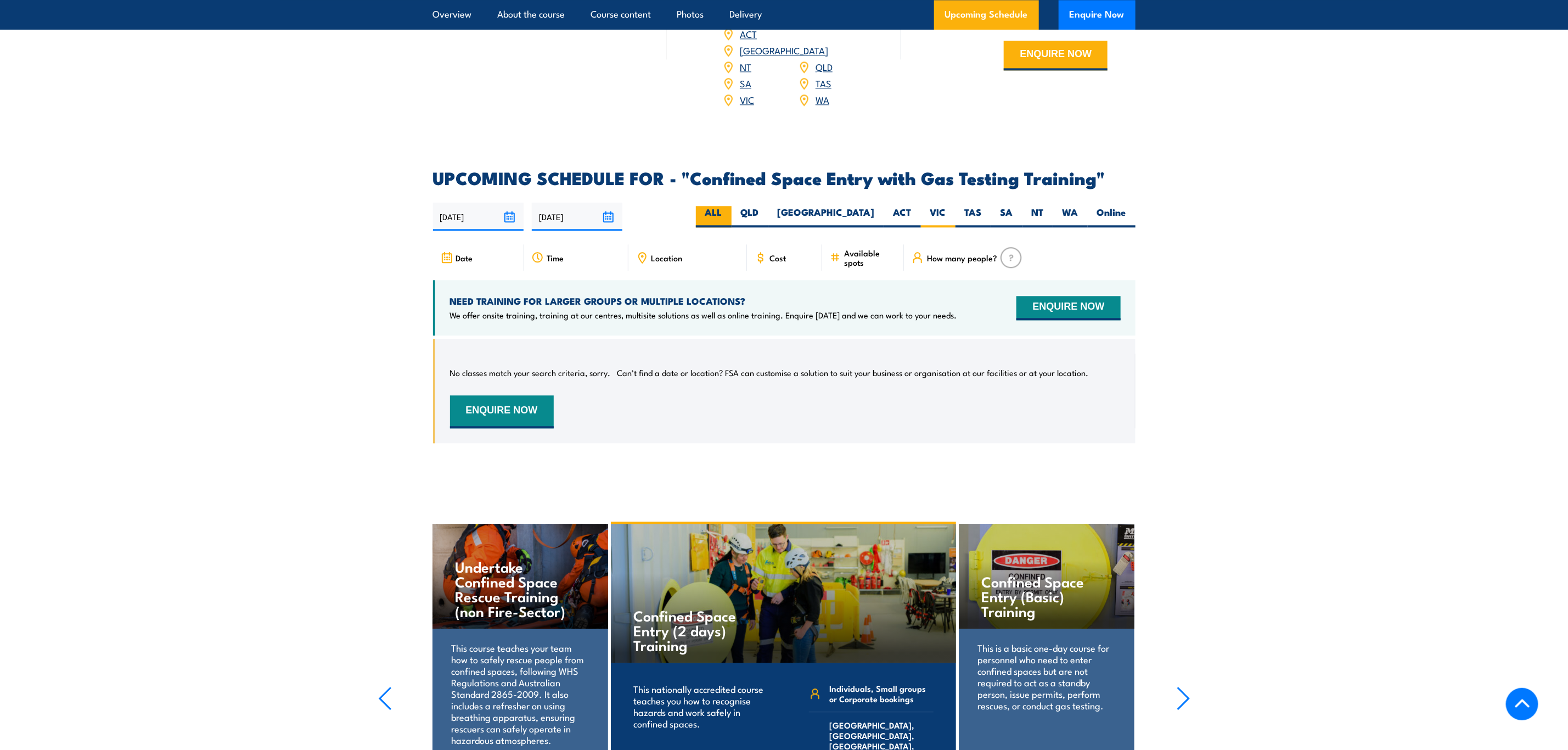
click at [732, 212] on label "ALL" at bounding box center [713, 216] width 36 height 21
click at [729, 212] on input "ALL" at bounding box center [726, 209] width 7 height 7
radio input "true"
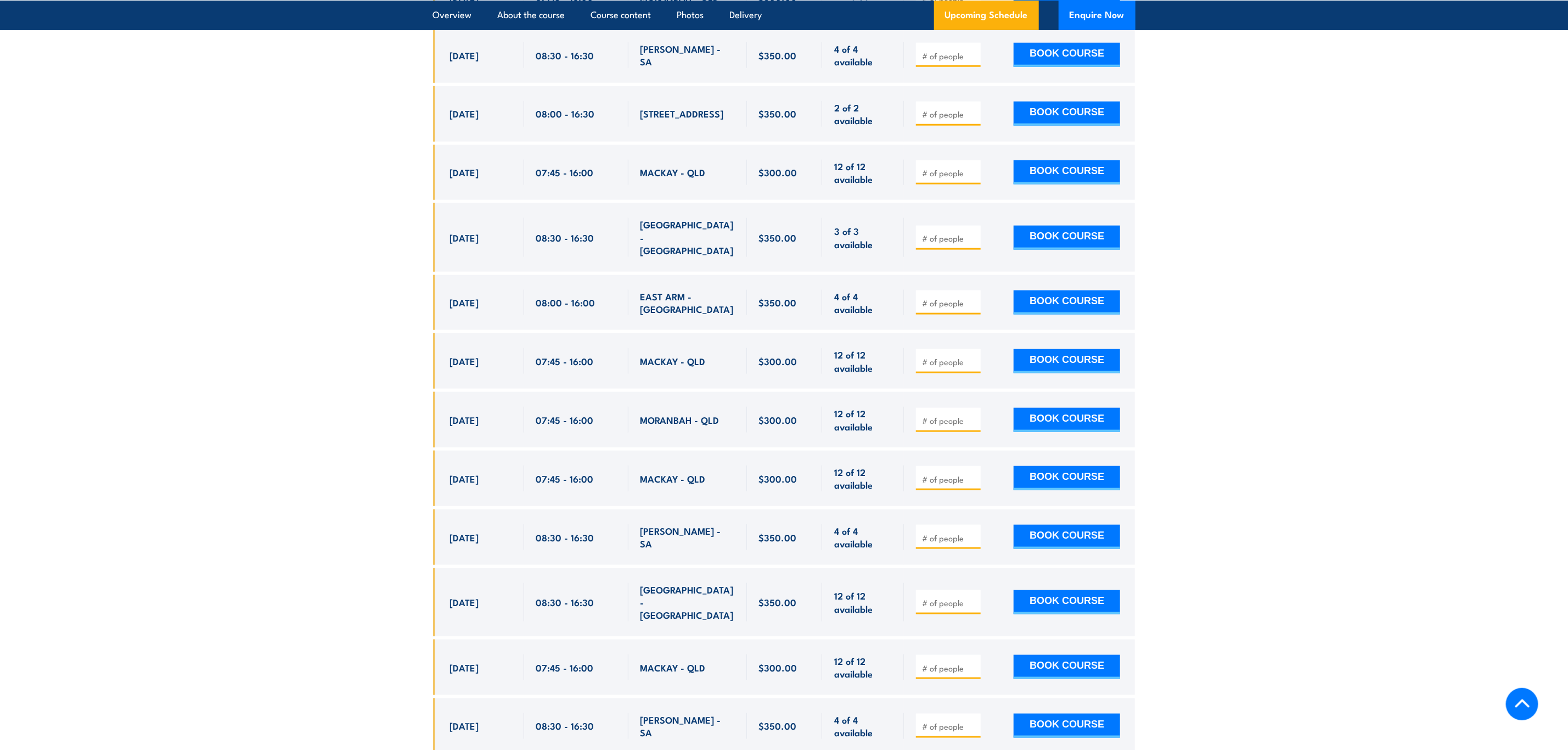
scroll to position [4004, 0]
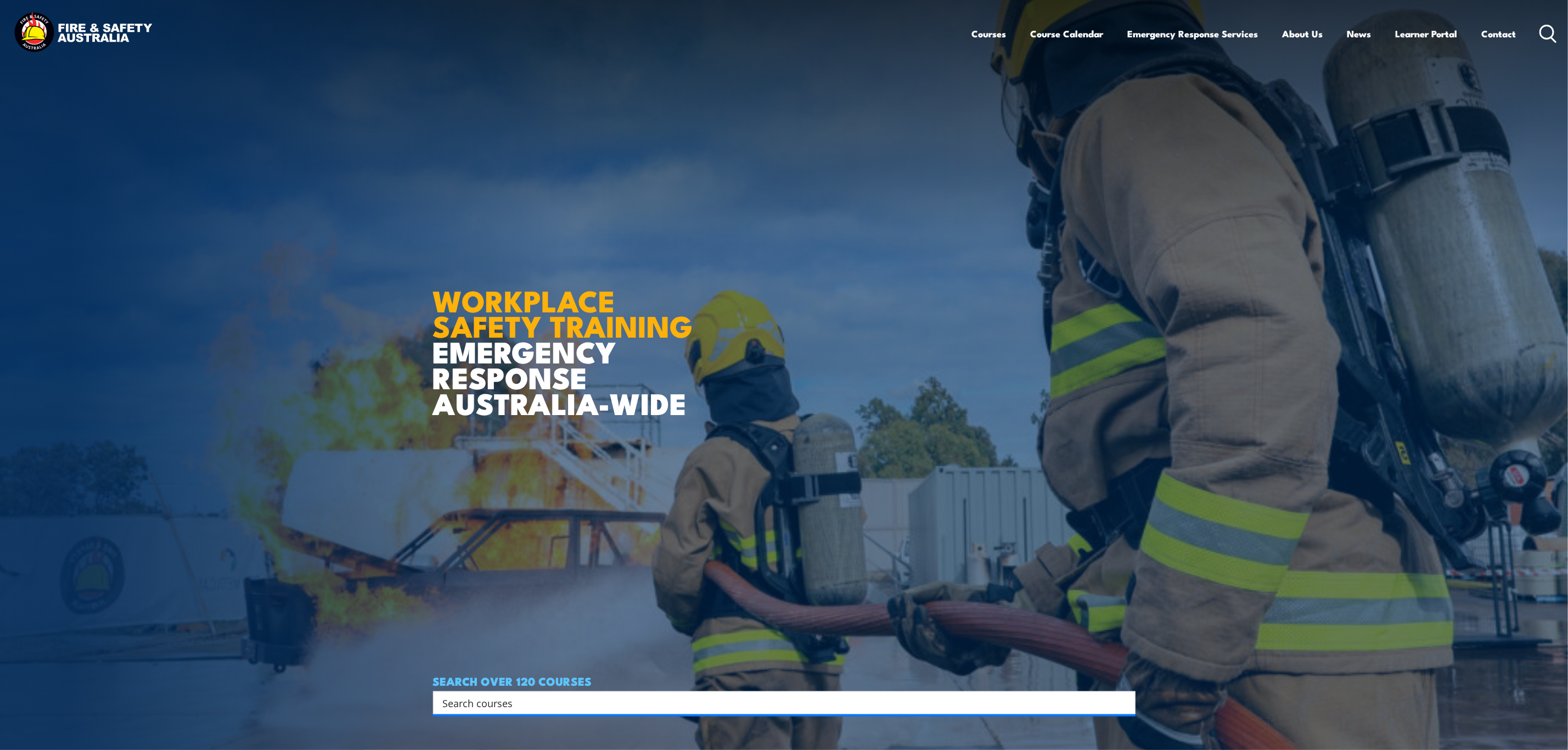
click at [503, 701] on input "Search input" at bounding box center [777, 703] width 668 height 16
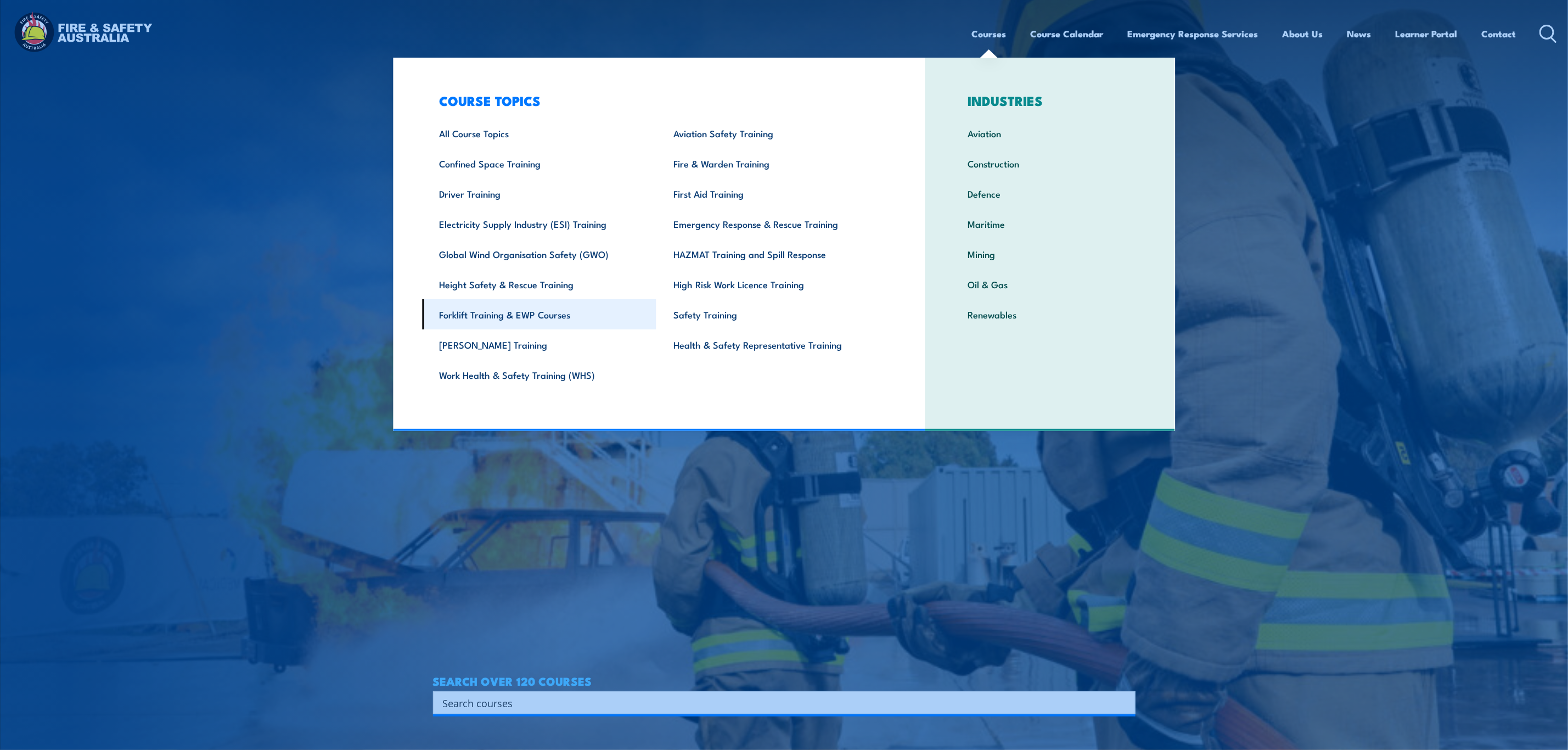
click at [589, 318] on link "Forklift Training & EWP Courses" at bounding box center [539, 314] width 234 height 30
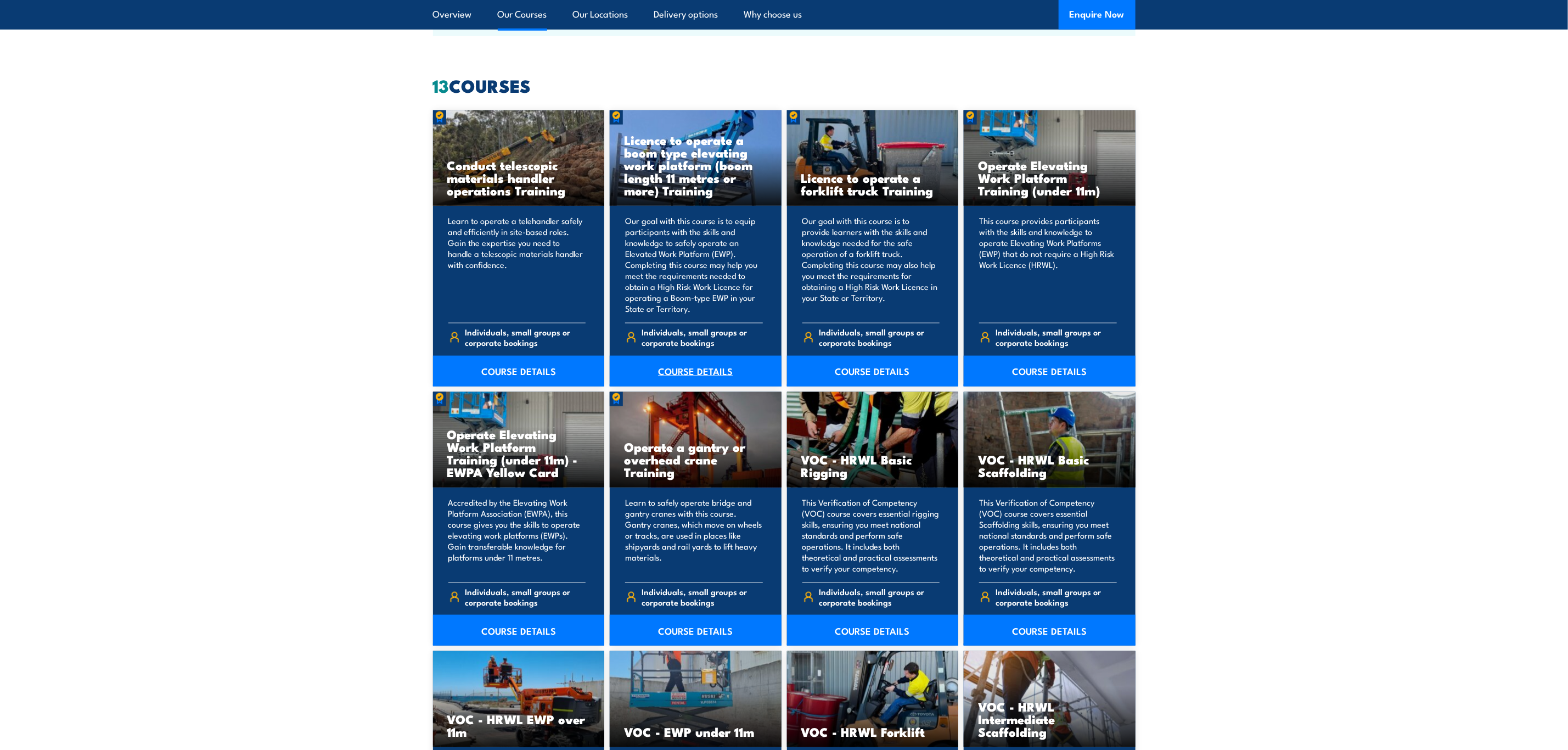
click at [679, 371] on link "COURSE DETAILS" at bounding box center [696, 371] width 172 height 30
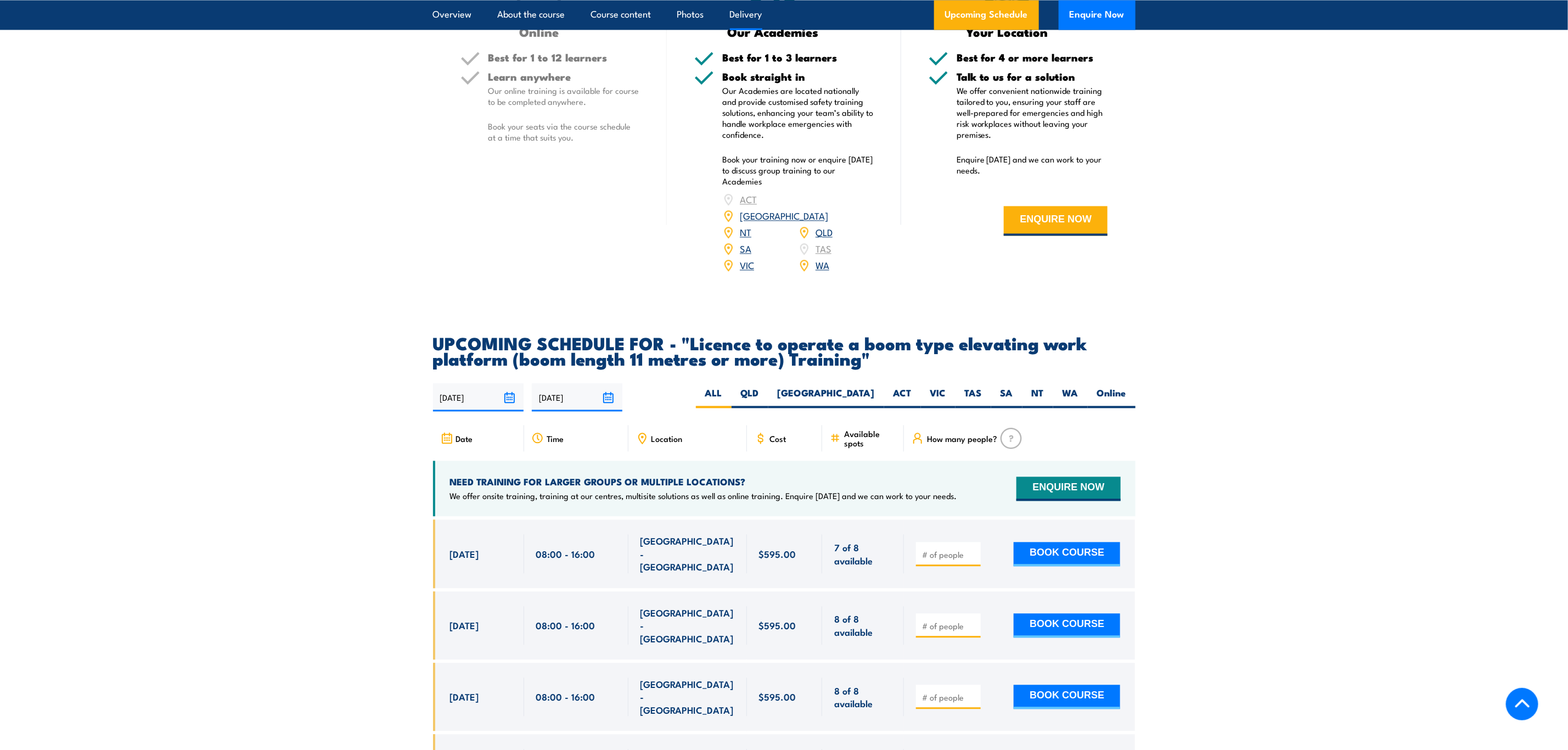
scroll to position [1729, 0]
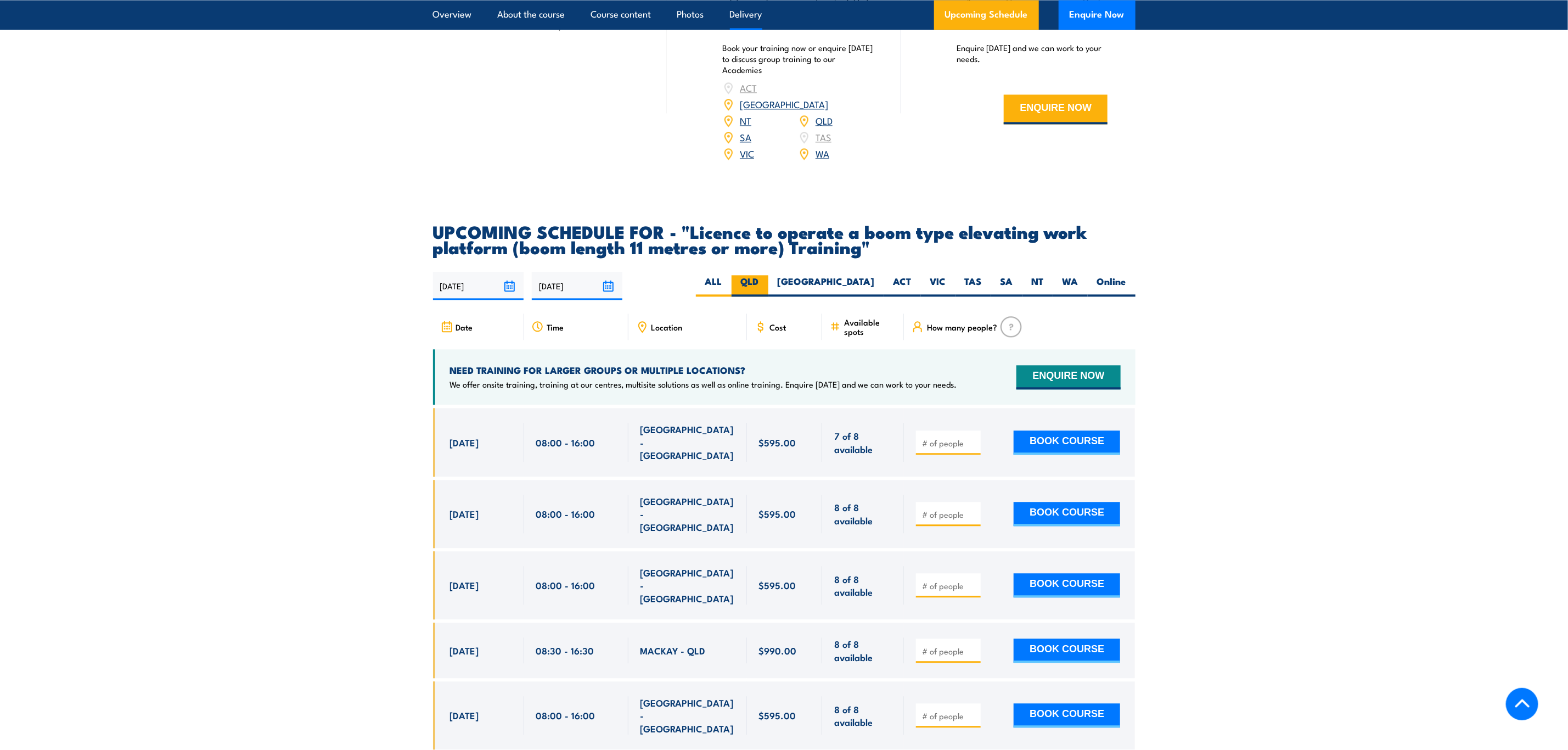
click at [768, 275] on label "QLD" at bounding box center [750, 286] width 37 height 21
click at [766, 275] on input "QLD" at bounding box center [763, 279] width 7 height 7
radio input "true"
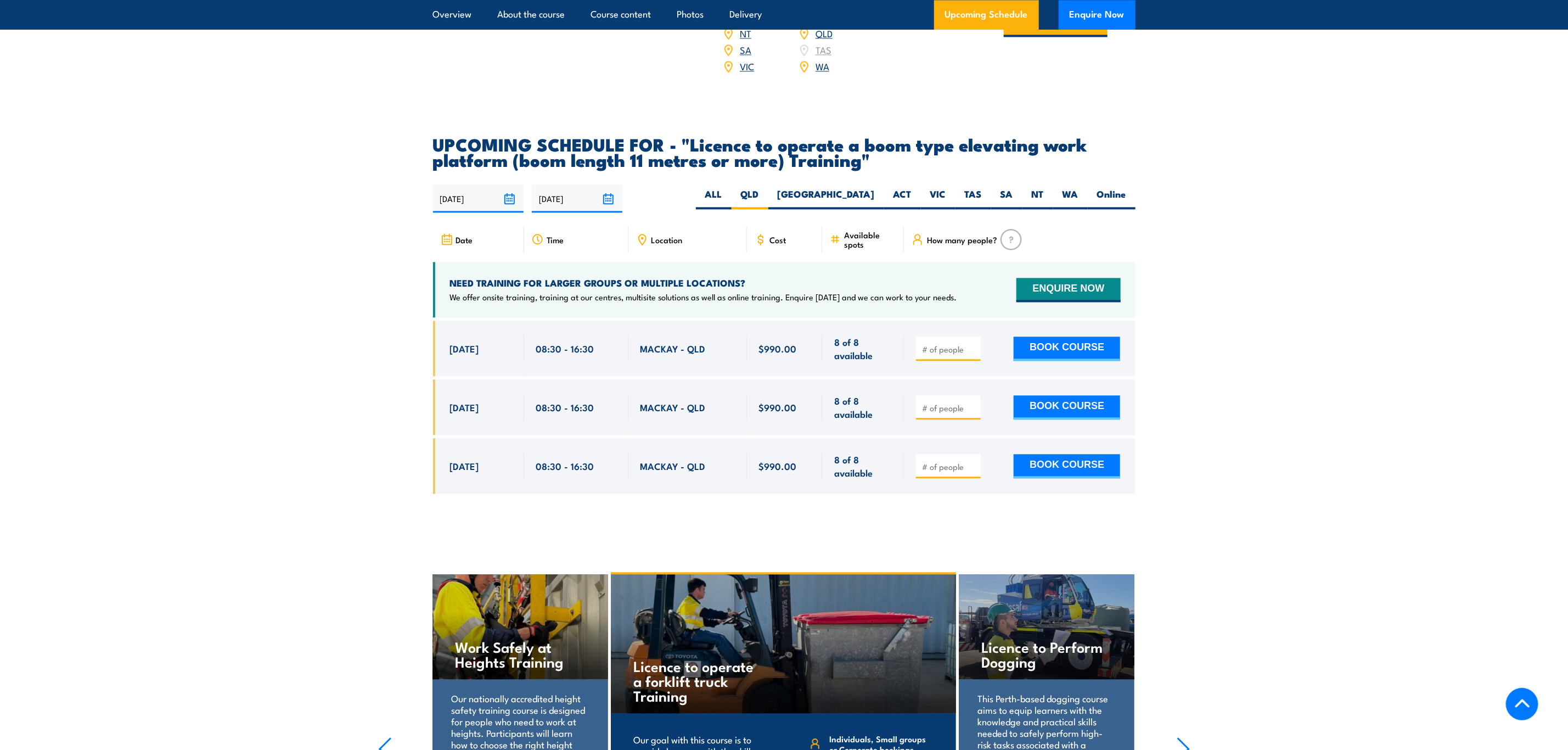
scroll to position [1771, 0]
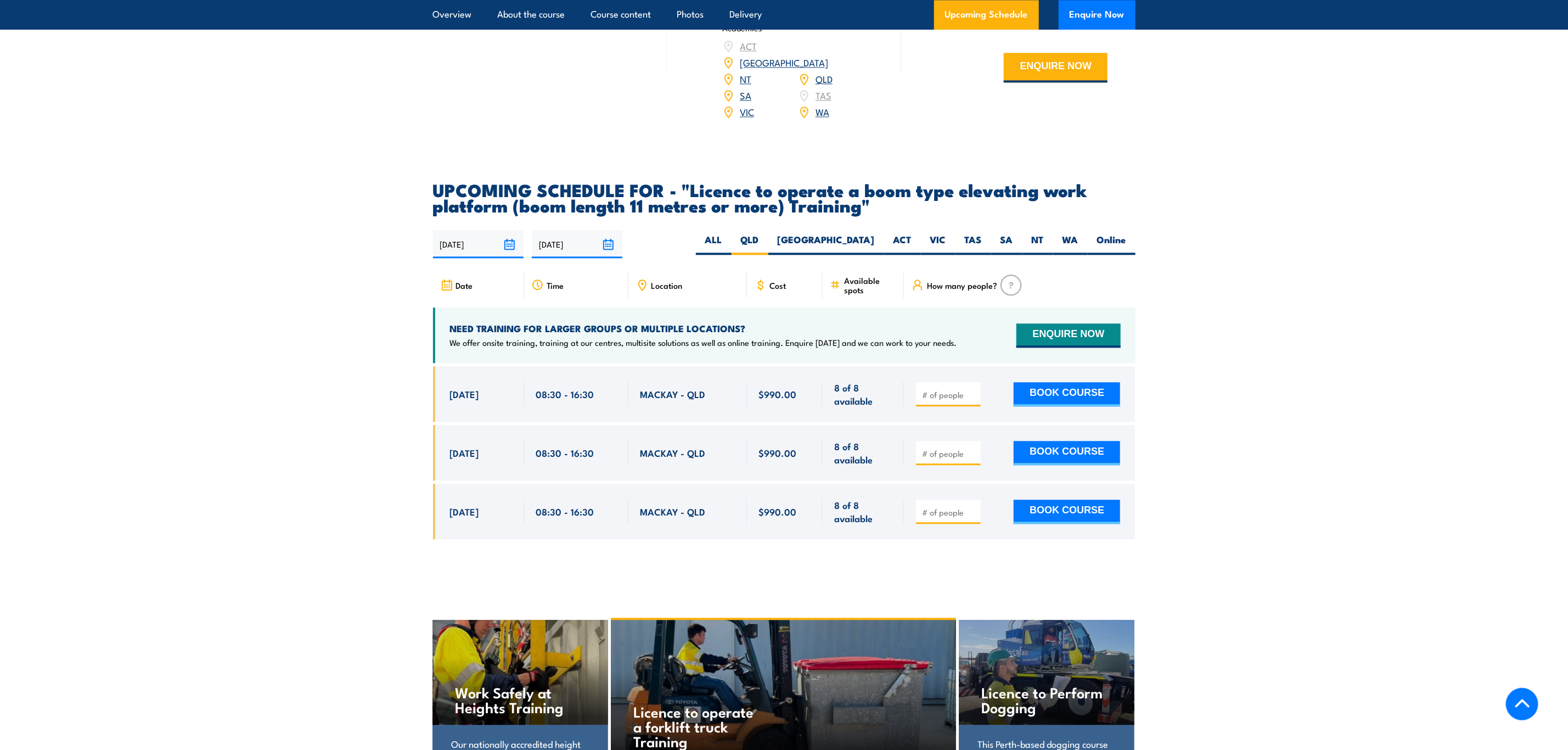
drag, startPoint x: 449, startPoint y: 374, endPoint x: 537, endPoint y: 367, distance: 88.3
click at [537, 367] on div "[DATE] 08:30 - 08:30" at bounding box center [784, 393] width 702 height 55
click at [535, 367] on div "08:30 - 16:30" at bounding box center [576, 393] width 104 height 55
drag, startPoint x: 449, startPoint y: 432, endPoint x: 516, endPoint y: 435, distance: 67.1
click at [516, 435] on div "[DATE] 08:30 - 08:30" at bounding box center [478, 452] width 91 height 55
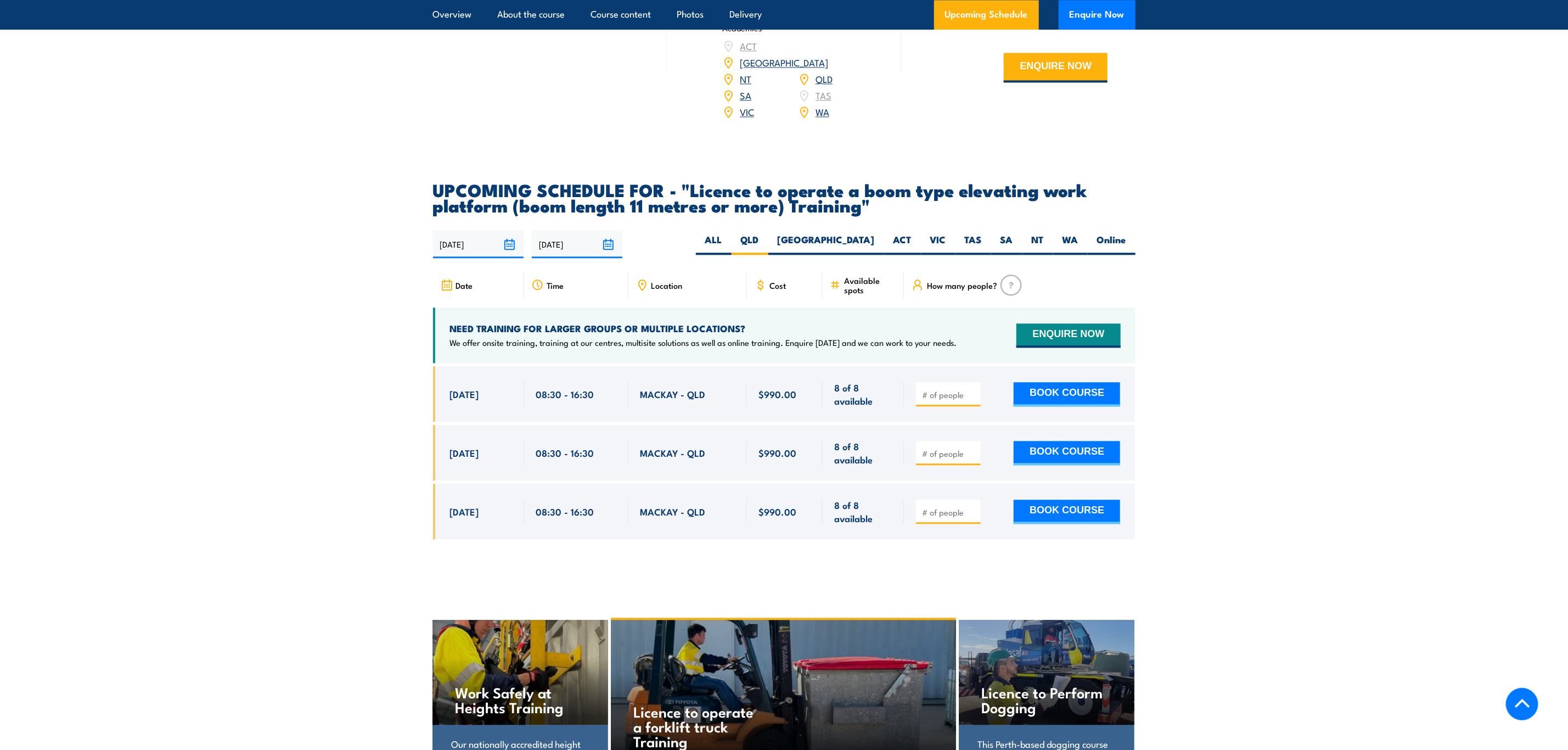
click at [516, 435] on div "[DATE] 08:30 - 08:30" at bounding box center [478, 452] width 91 height 55
drag, startPoint x: 449, startPoint y: 492, endPoint x: 516, endPoint y: 500, distance: 67.5
click at [516, 500] on div "[DATE] 08:30 - 08:30" at bounding box center [478, 511] width 91 height 55
